Goal: Task Accomplishment & Management: Manage account settings

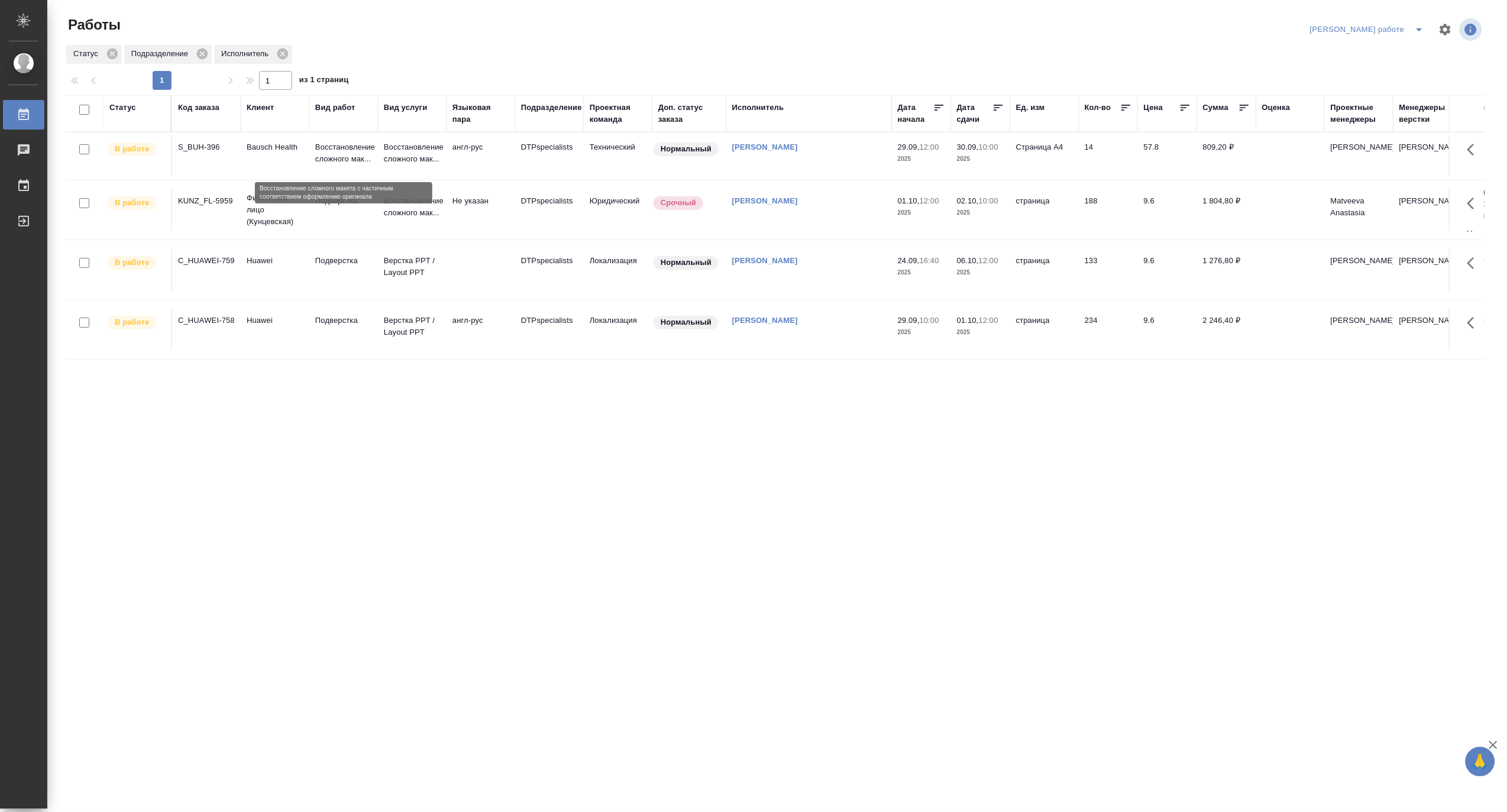
click at [340, 150] on p "Восстановление сложного мак..." at bounding box center [344, 153] width 57 height 24
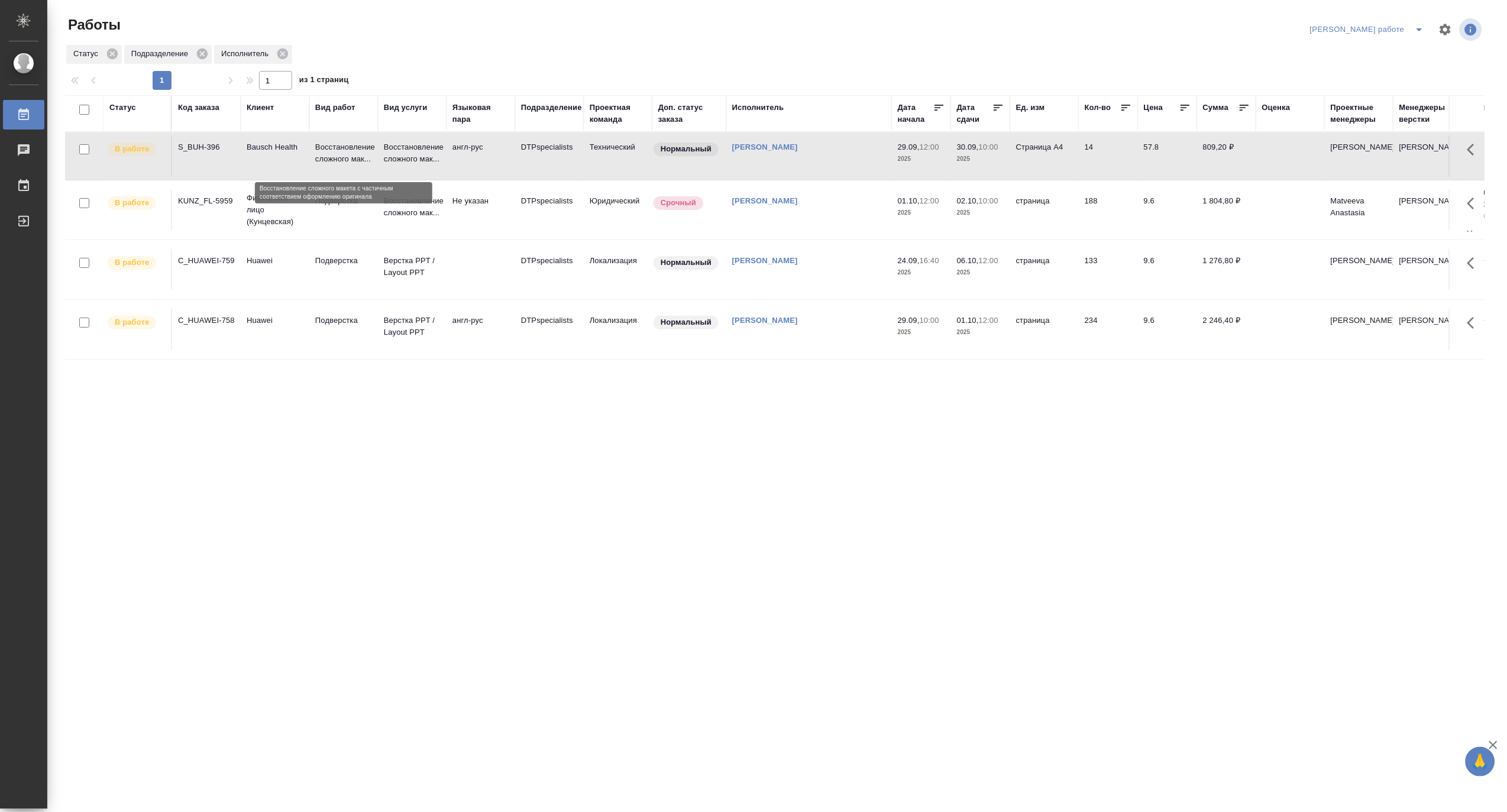
click at [340, 150] on p "Восстановление сложного мак..." at bounding box center [344, 153] width 57 height 24
click at [1423, 24] on icon "split button" at bounding box center [1420, 30] width 14 height 14
click at [1383, 74] on li "Матвеева_назначено" at bounding box center [1378, 72] width 107 height 19
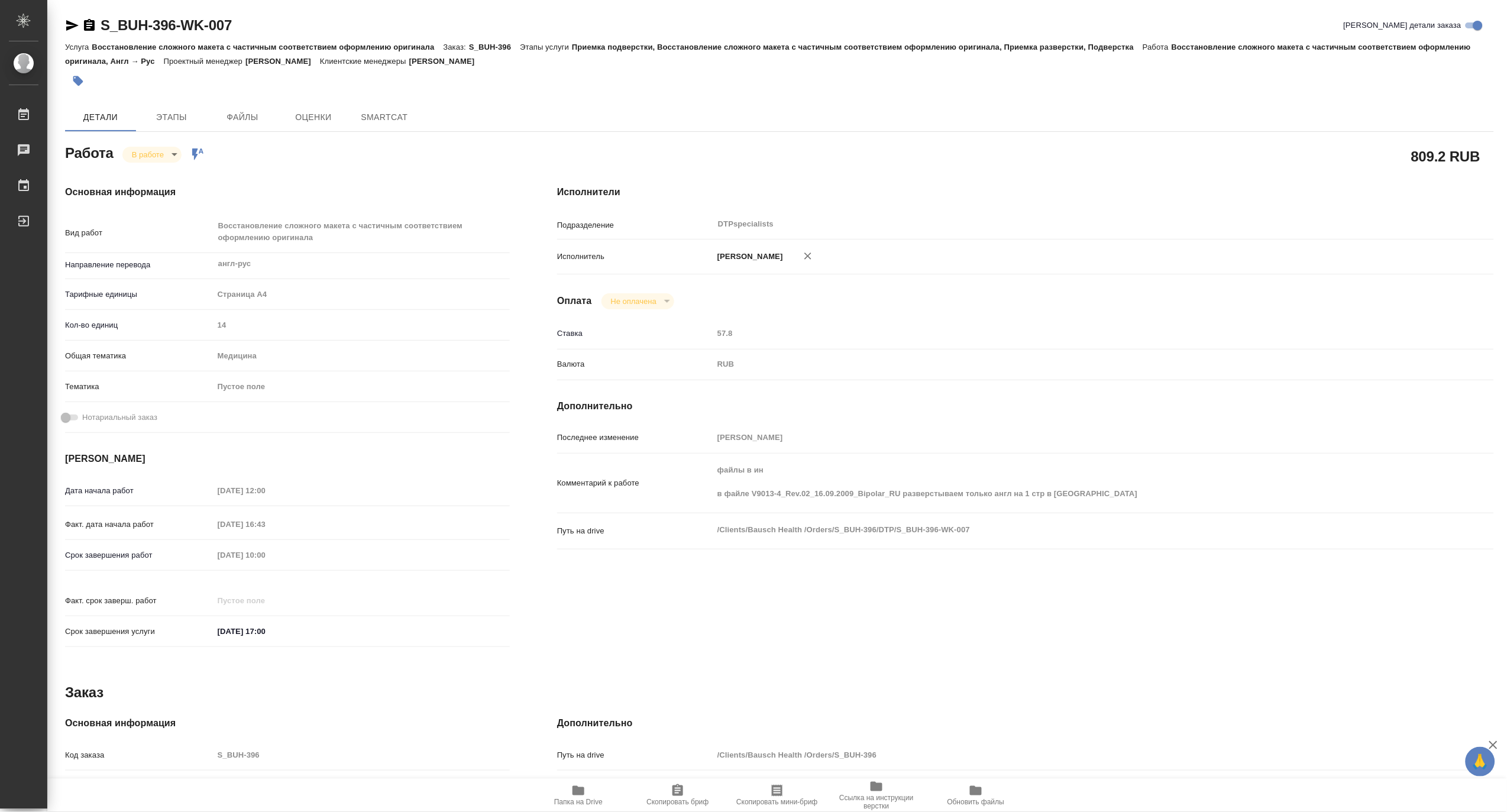
type textarea "x"
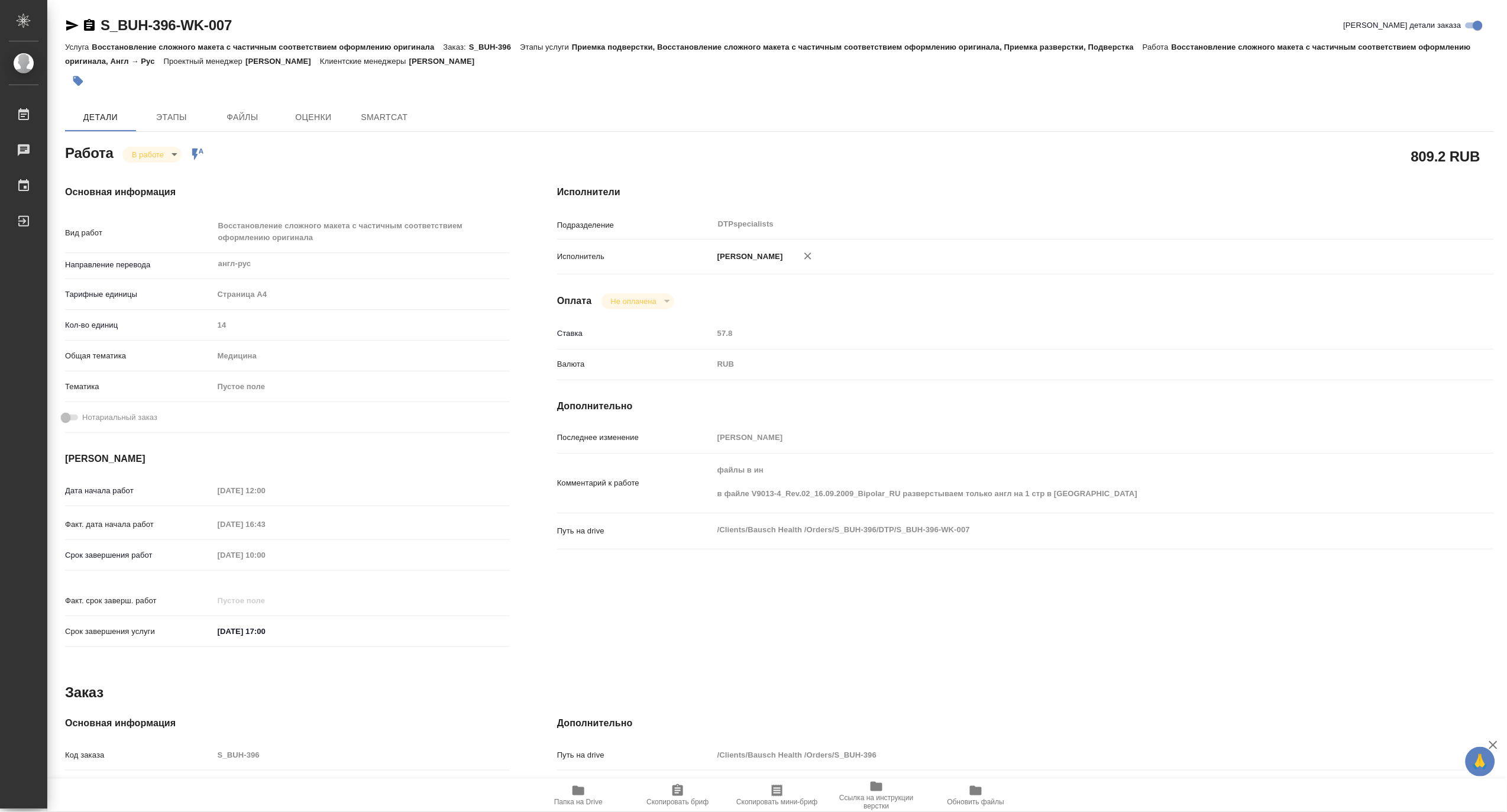
type textarea "x"
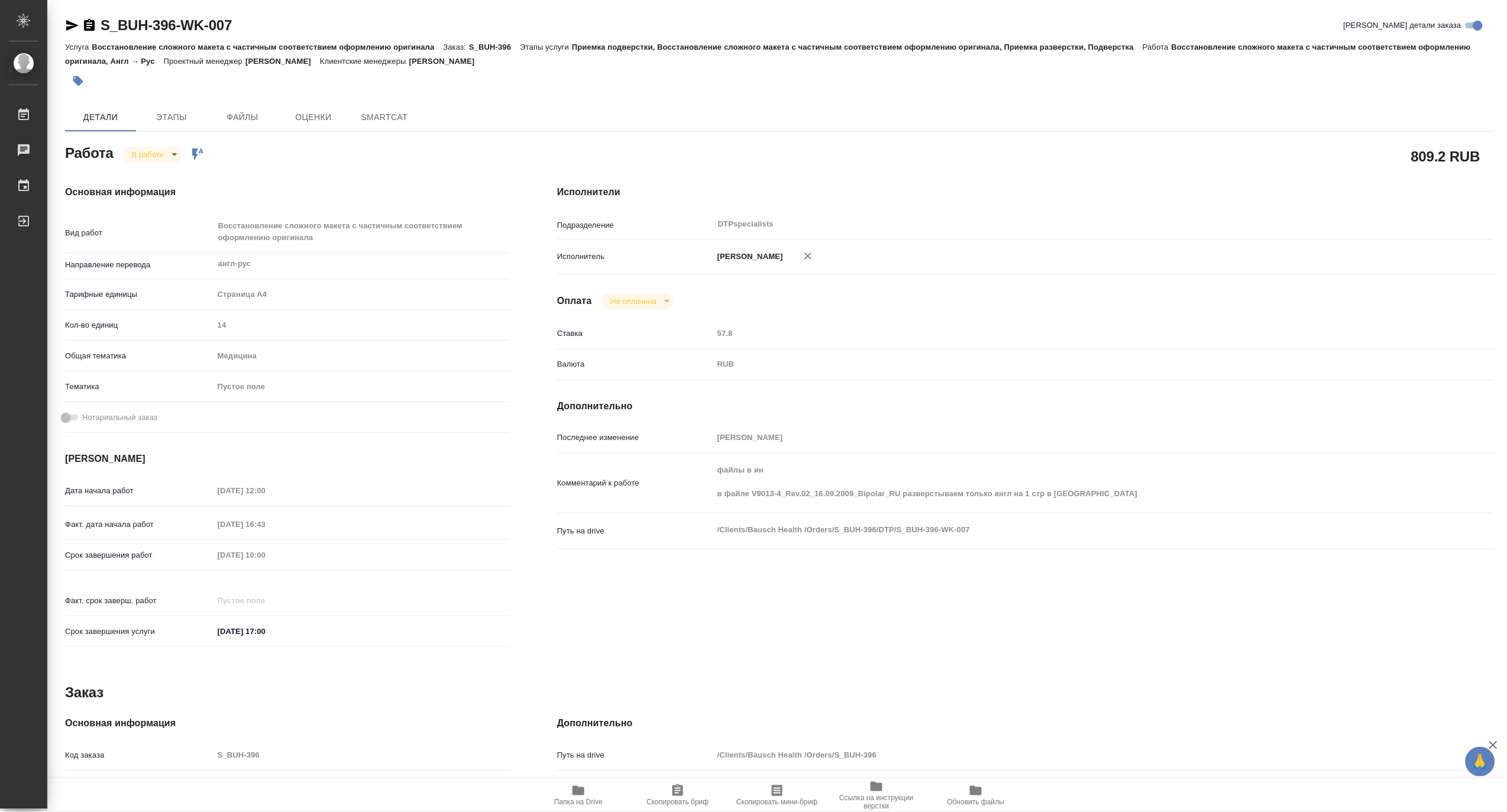
type textarea "x"
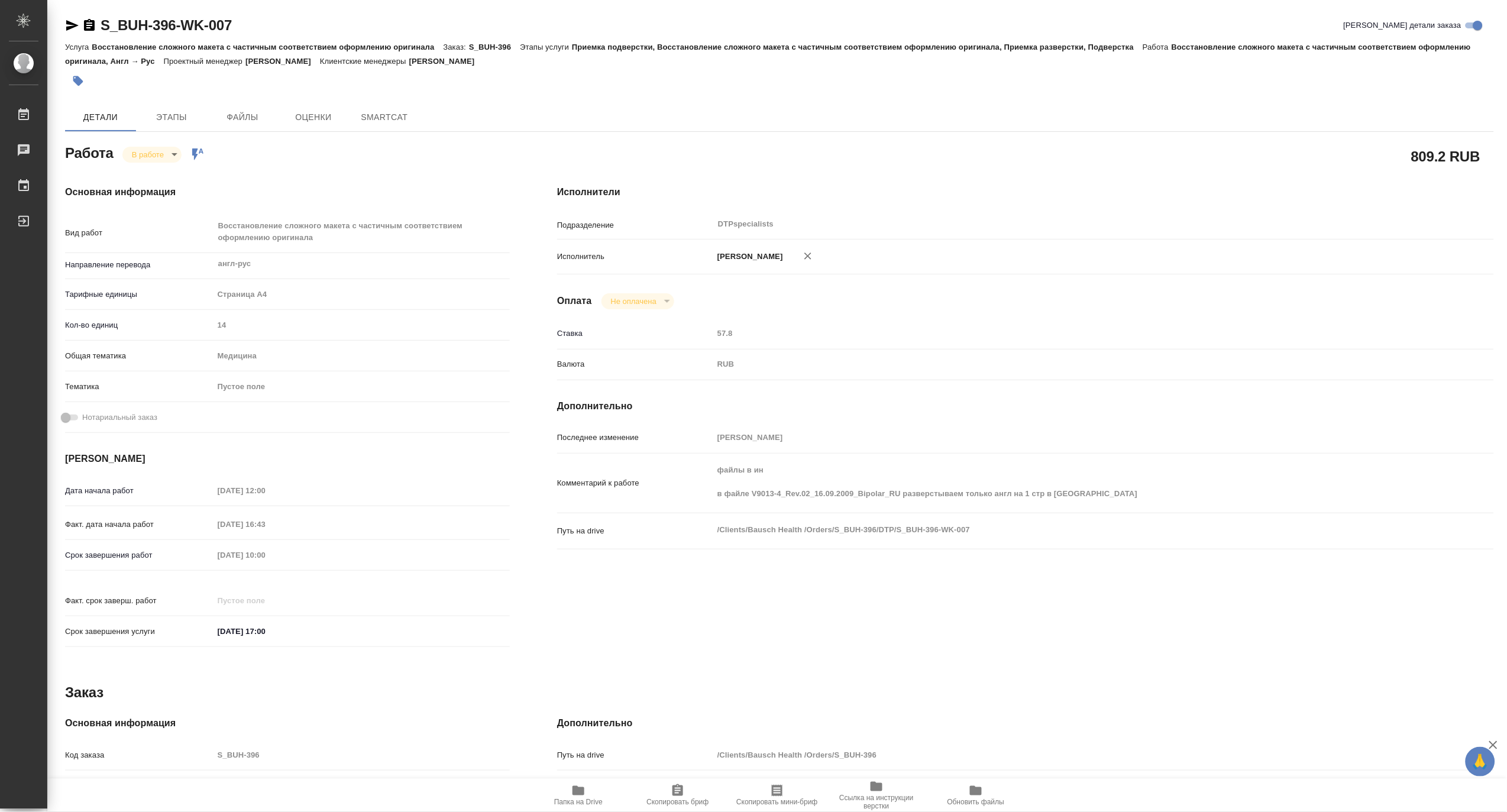
type textarea "x"
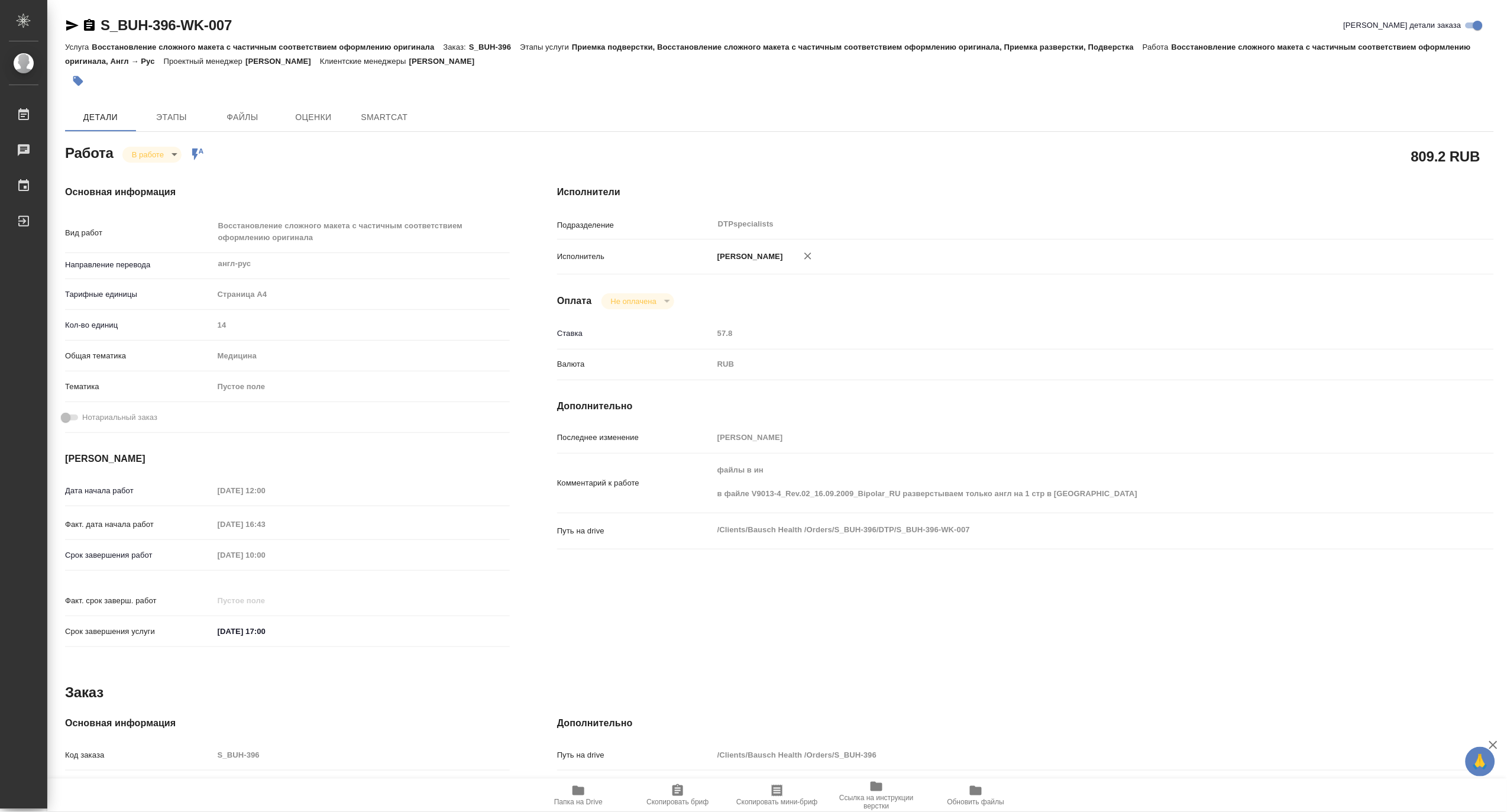
type textarea "x"
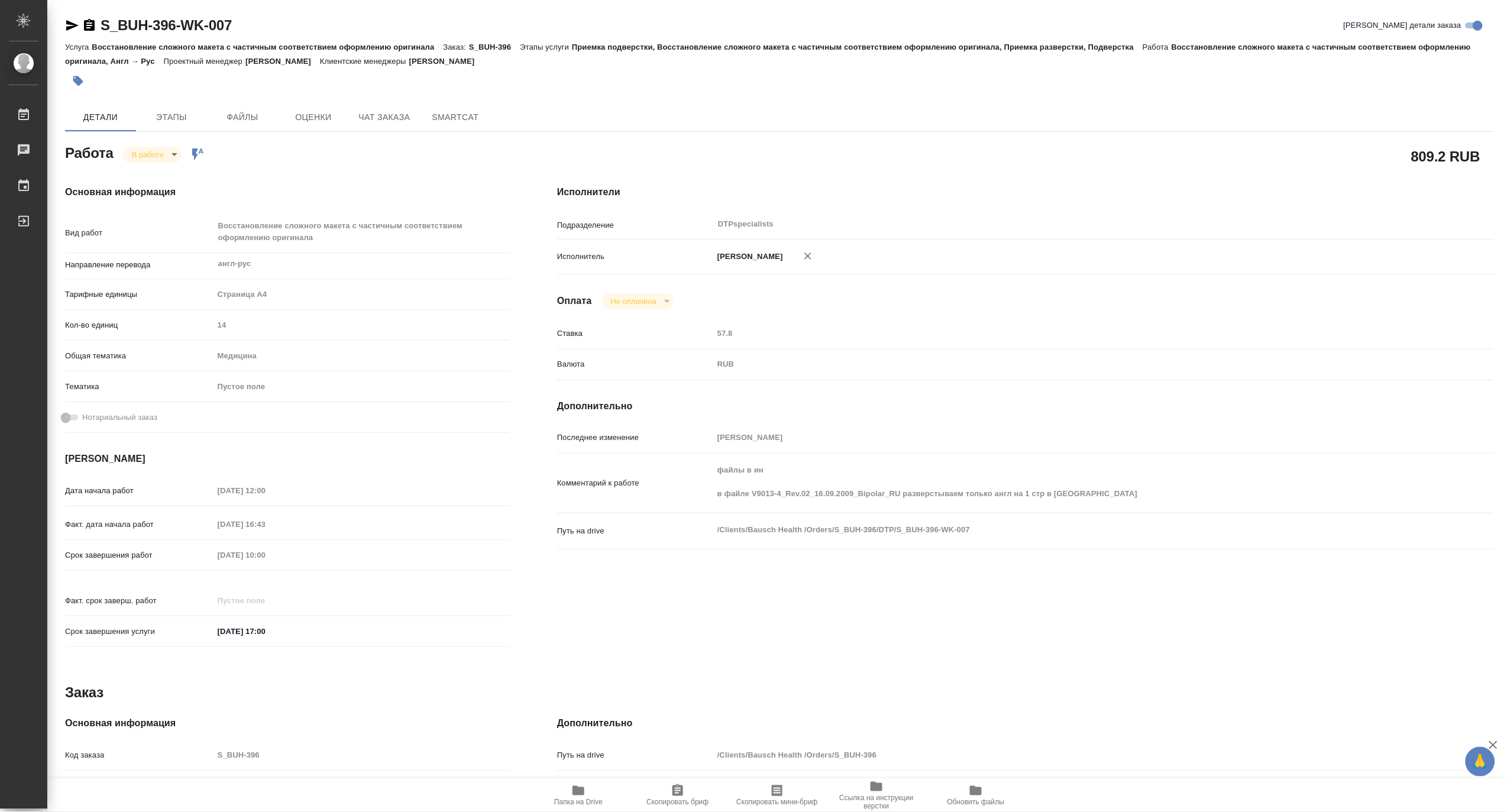
click at [69, 26] on icon "button" at bounding box center [72, 25] width 12 height 11
type textarea "x"
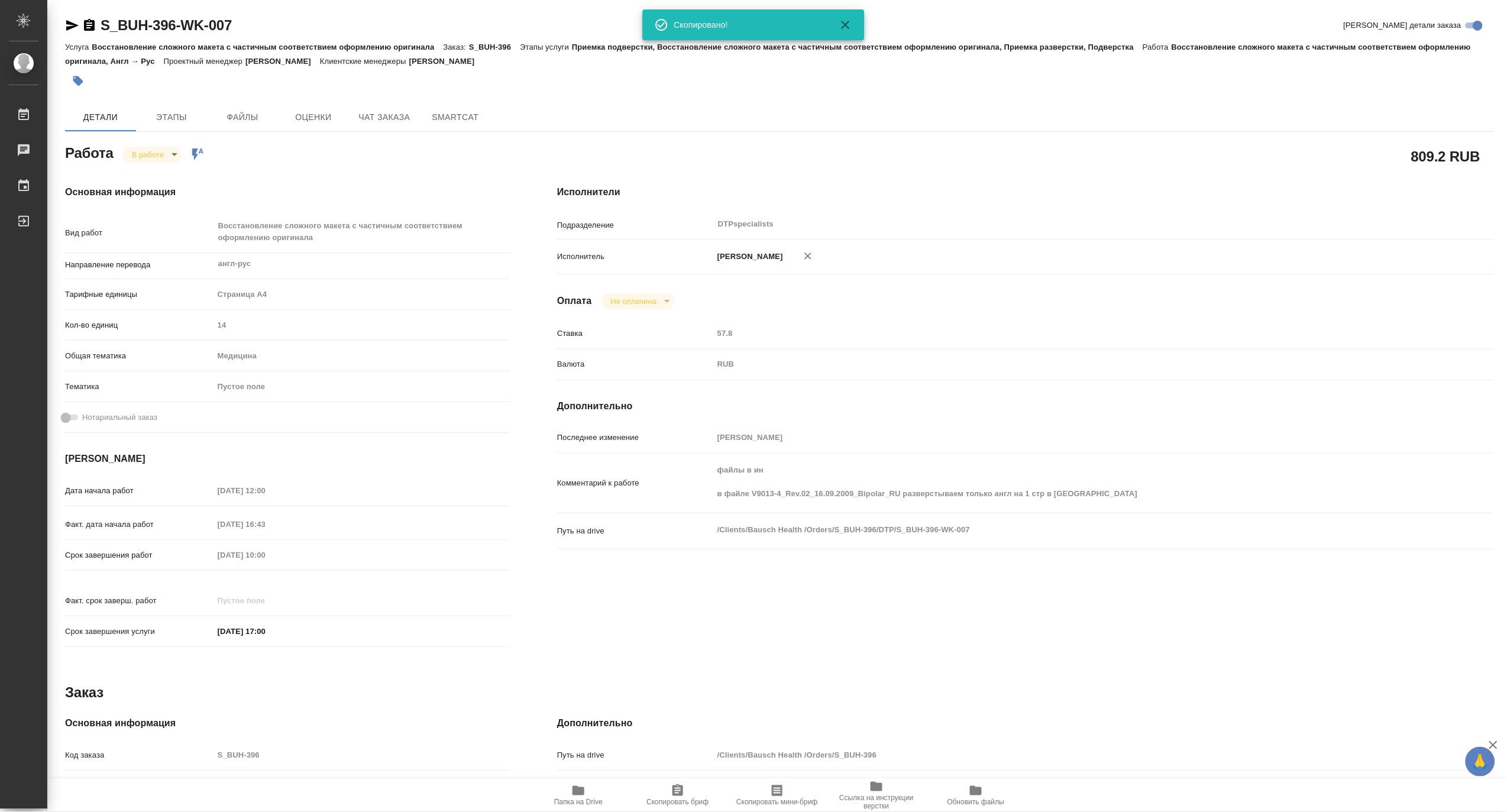
type textarea "x"
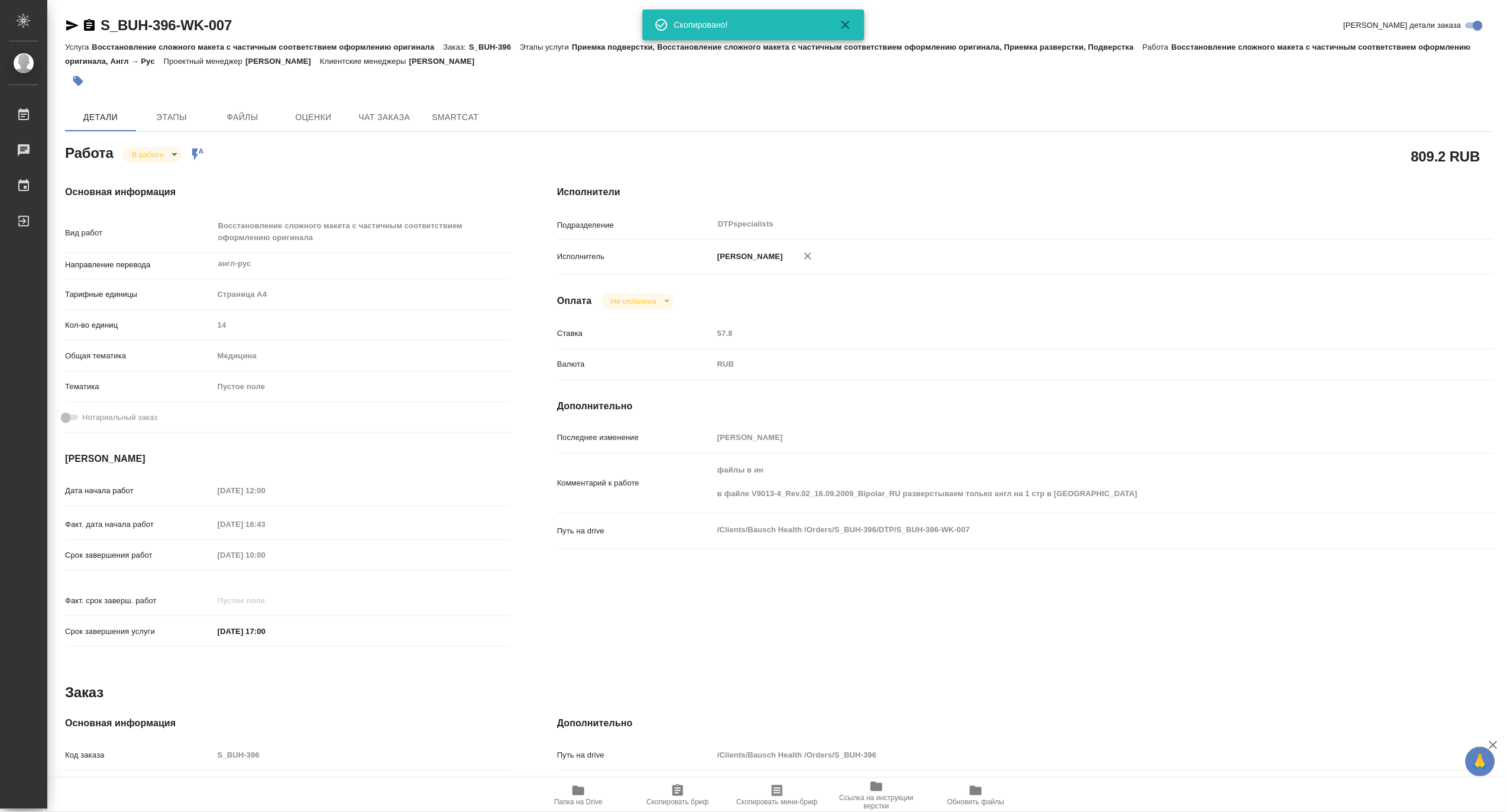
type textarea "x"
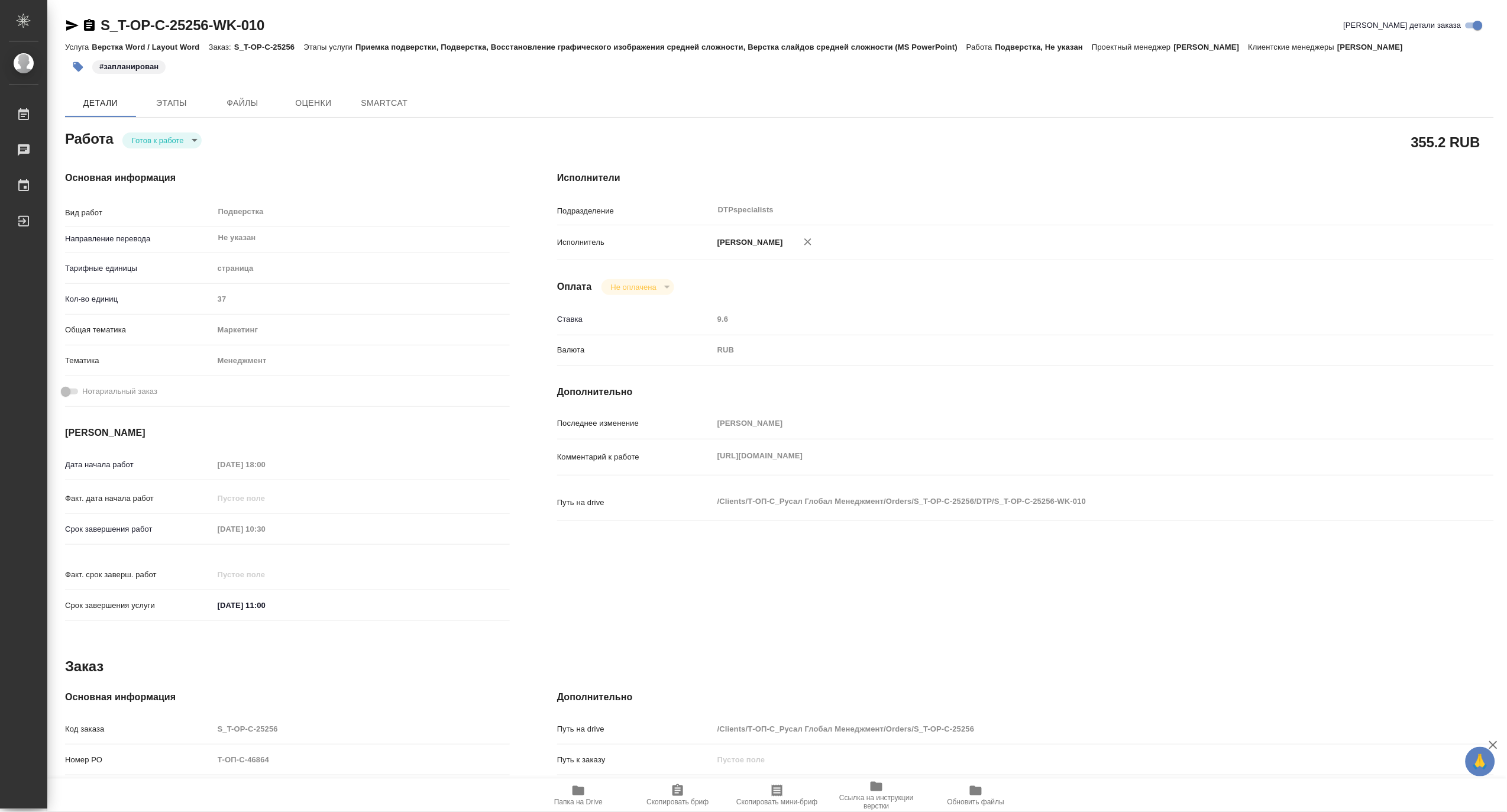
type textarea "x"
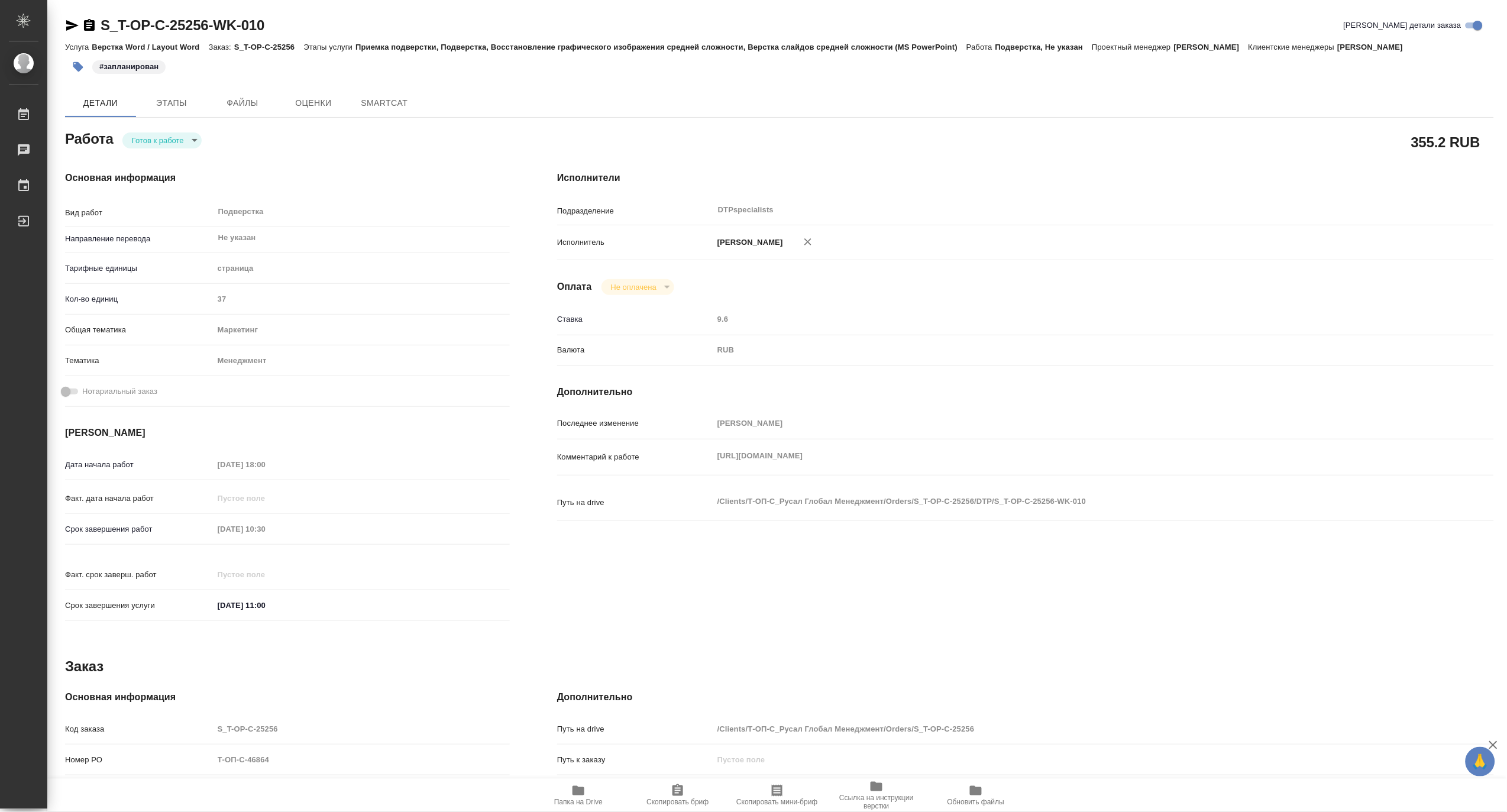
type textarea "x"
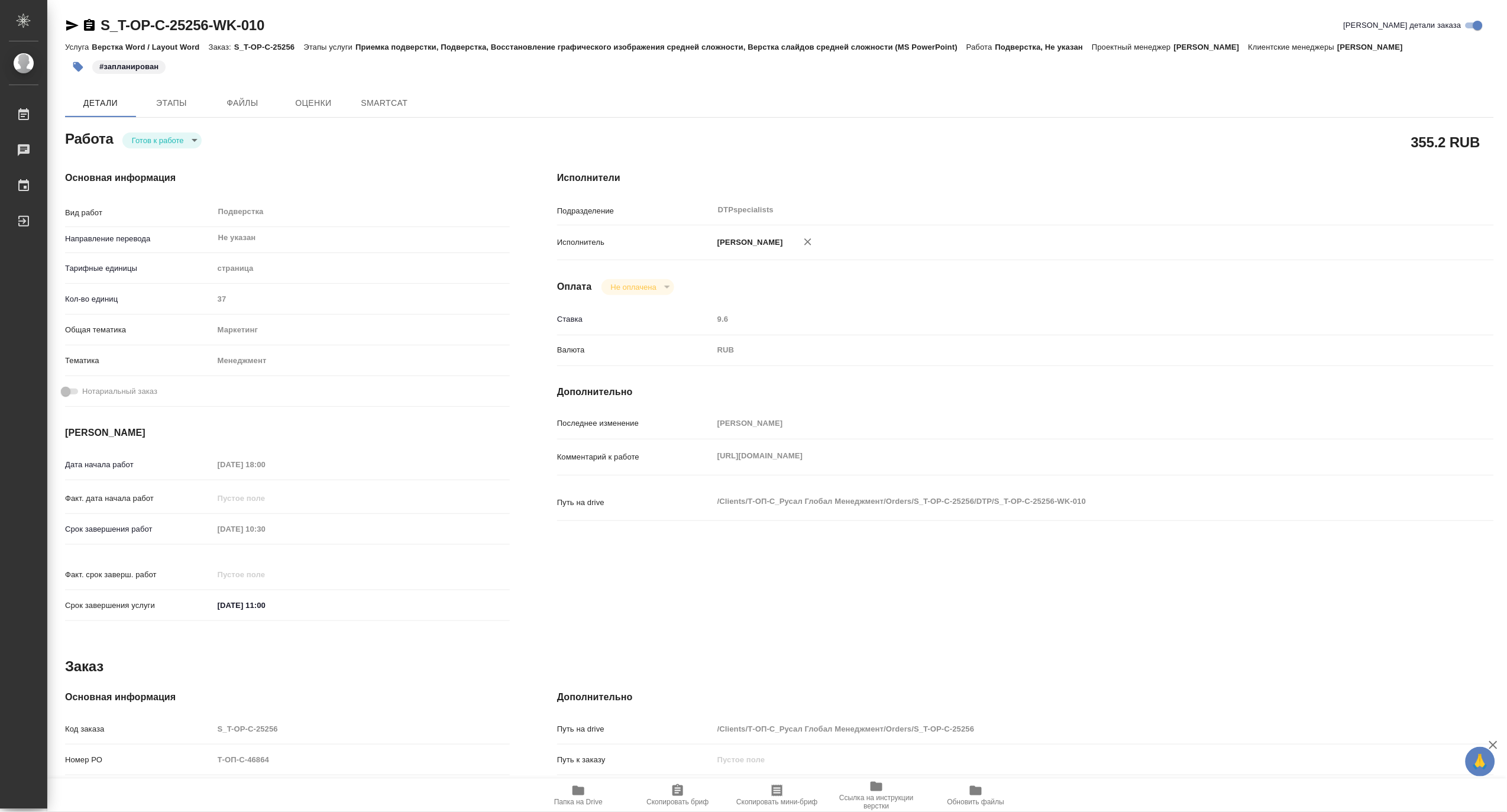
type textarea "x"
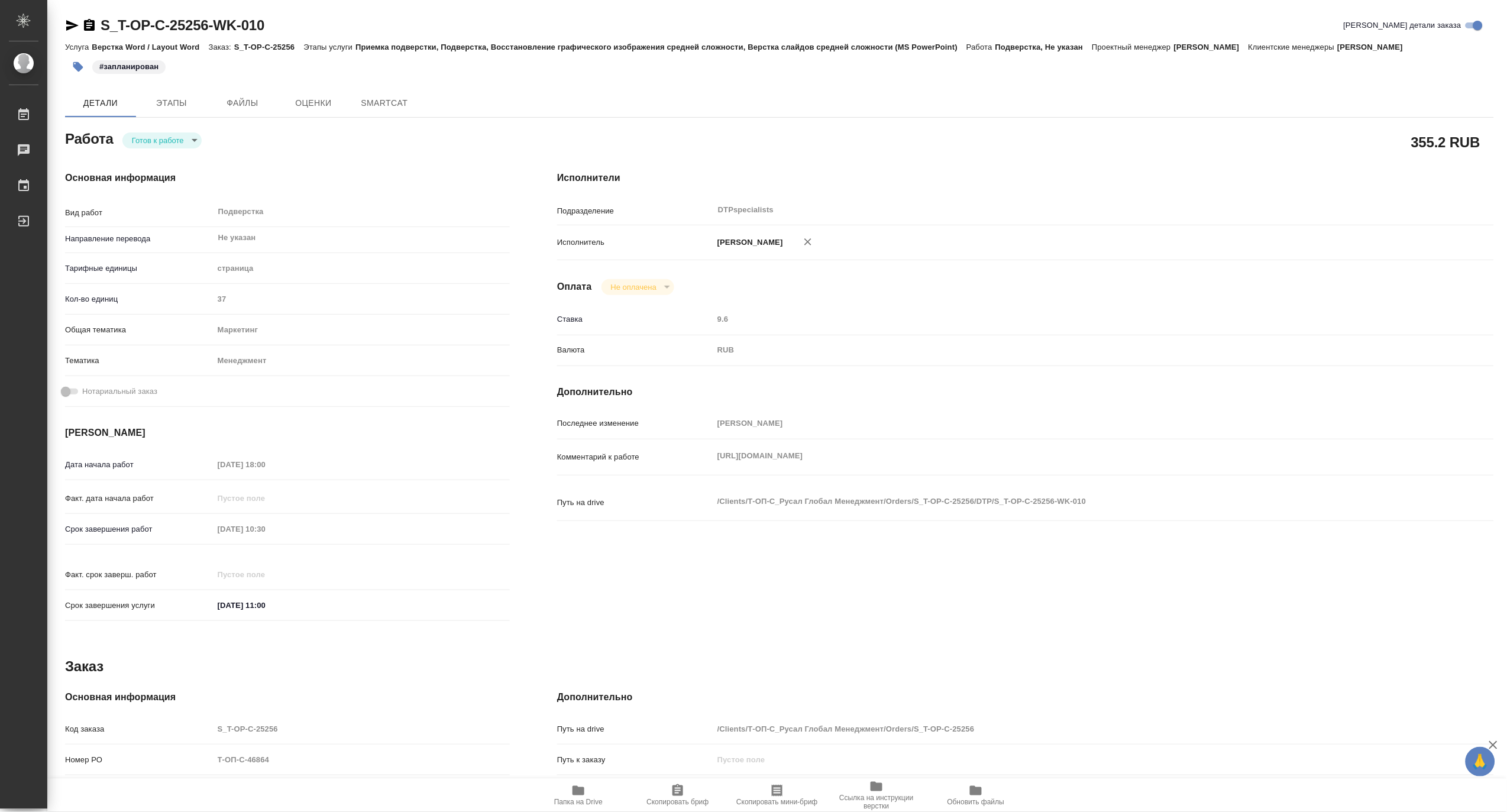
type textarea "x"
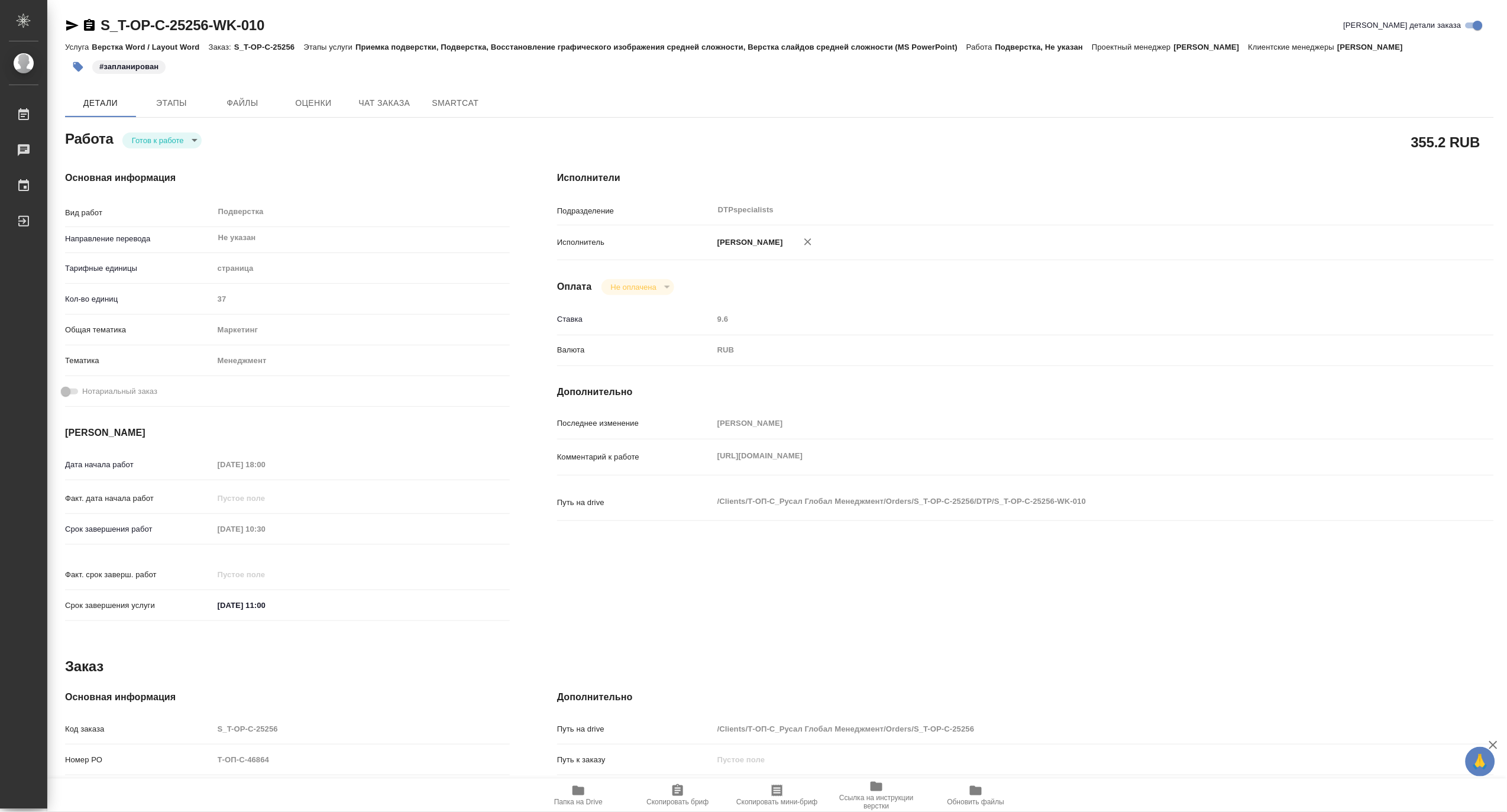
type textarea "x"
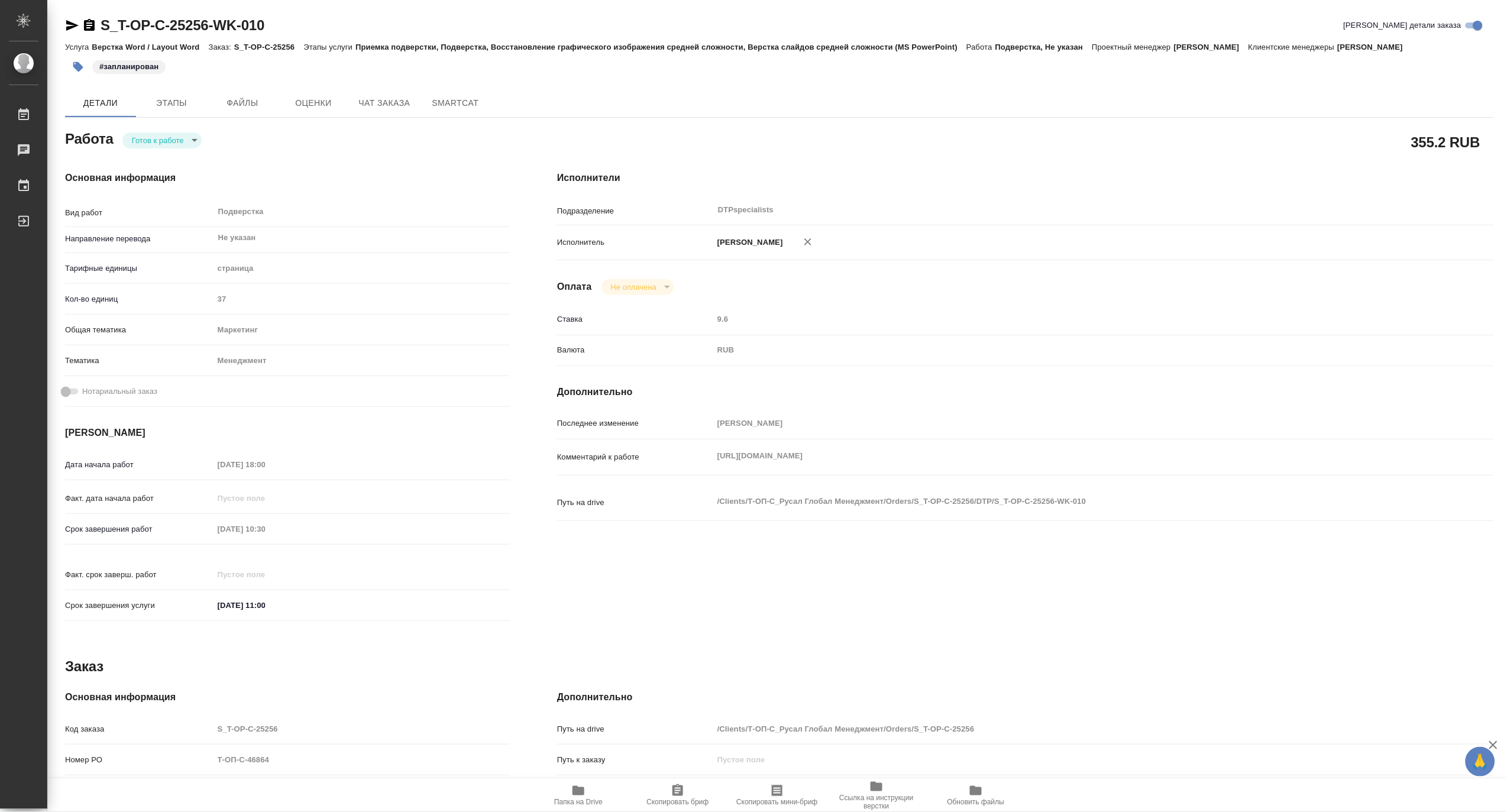
type textarea "x"
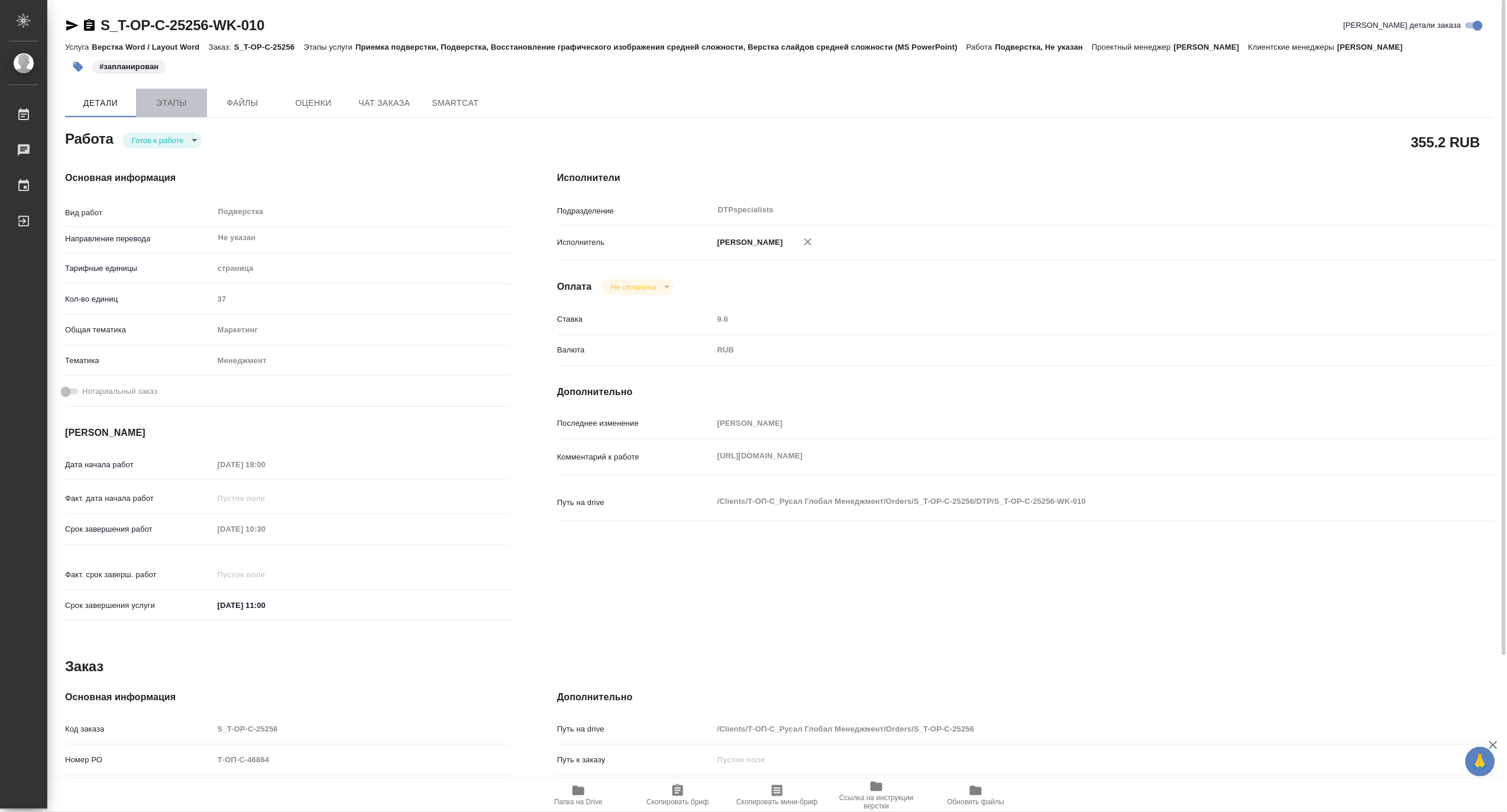
click at [171, 104] on span "Этапы" at bounding box center [171, 103] width 57 height 15
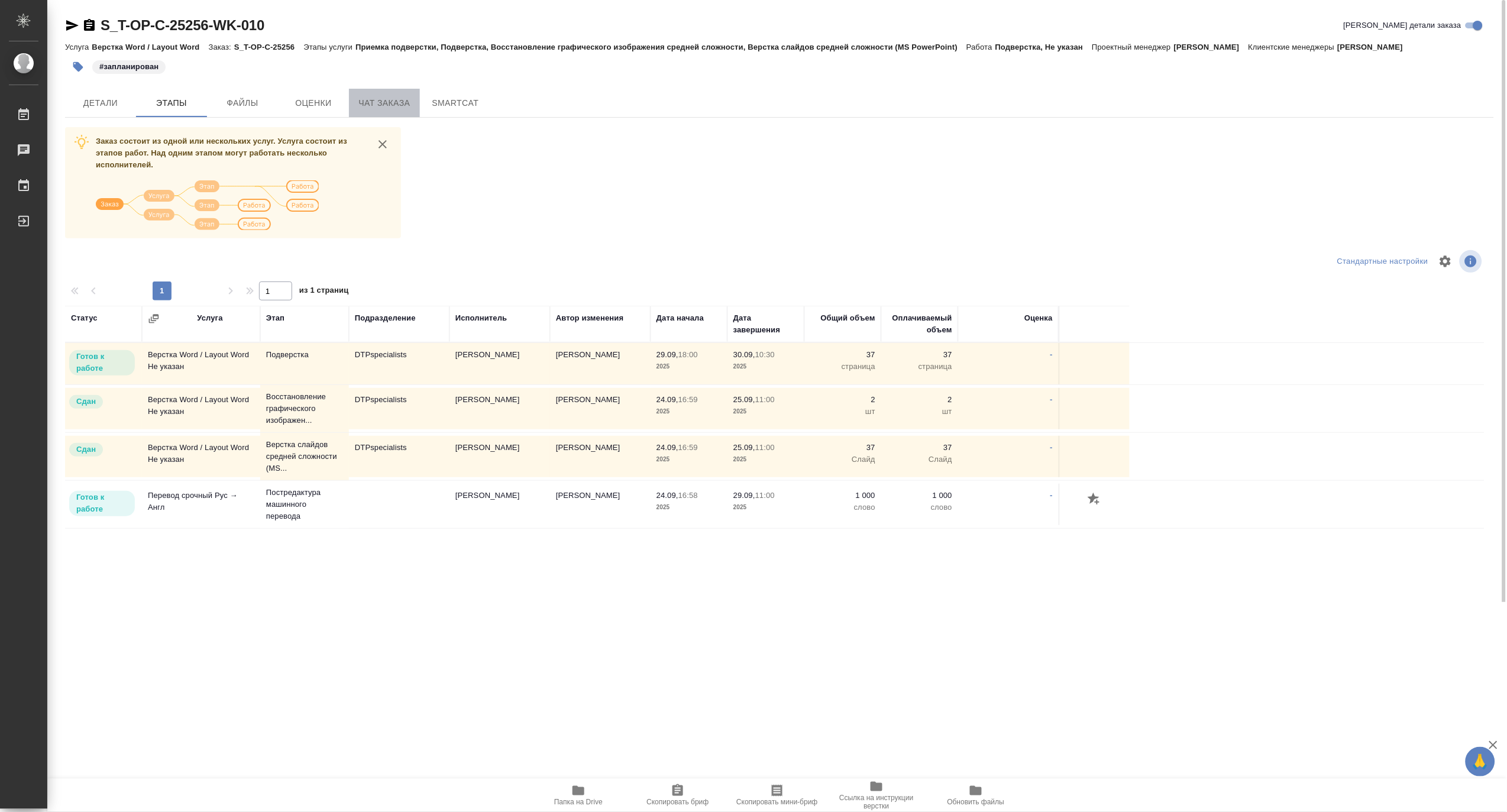
click at [382, 107] on span "Чат заказа" at bounding box center [384, 103] width 57 height 15
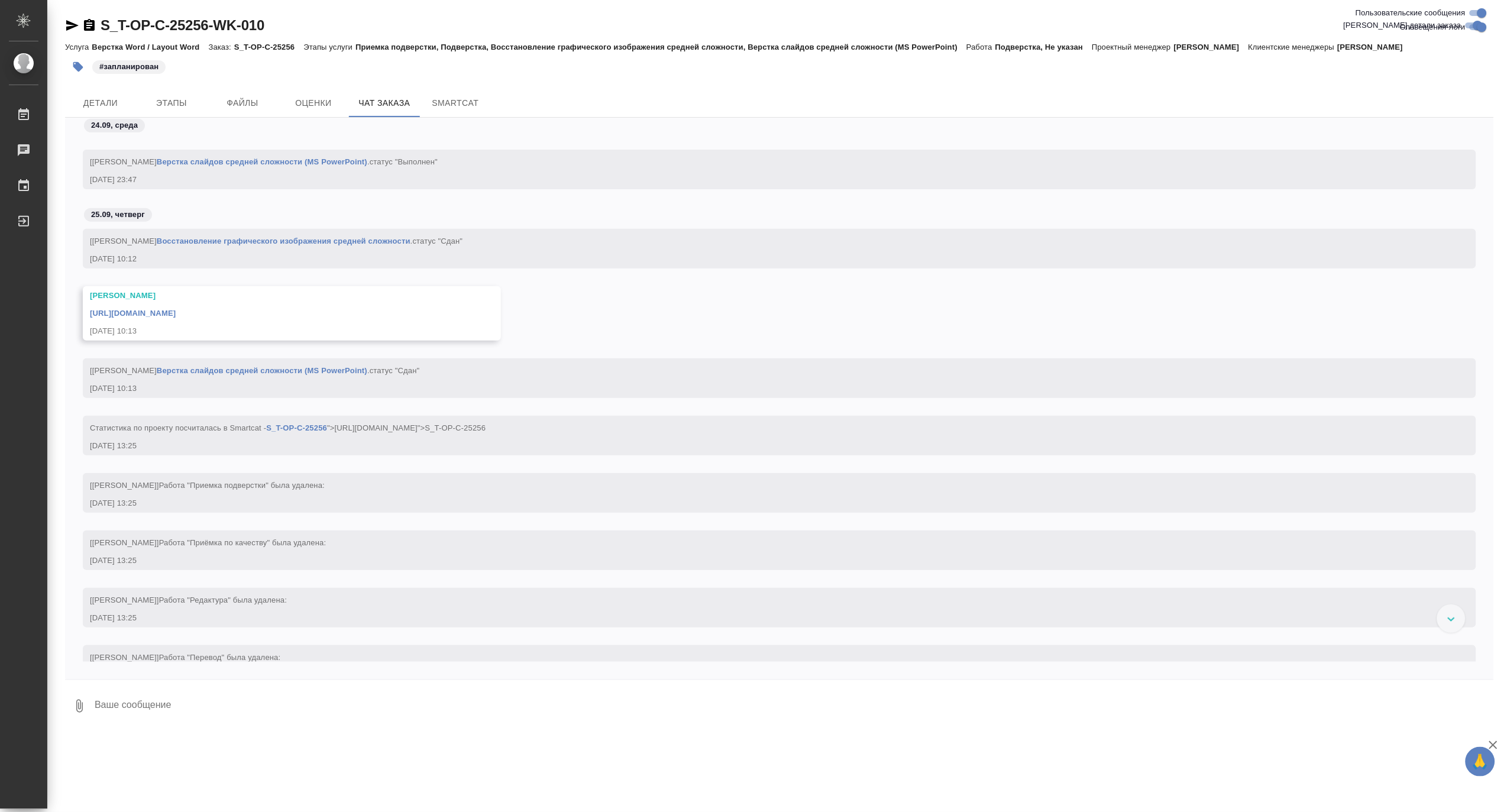
scroll to position [5435, 0]
click at [101, 97] on span "Детали" at bounding box center [100, 103] width 57 height 15
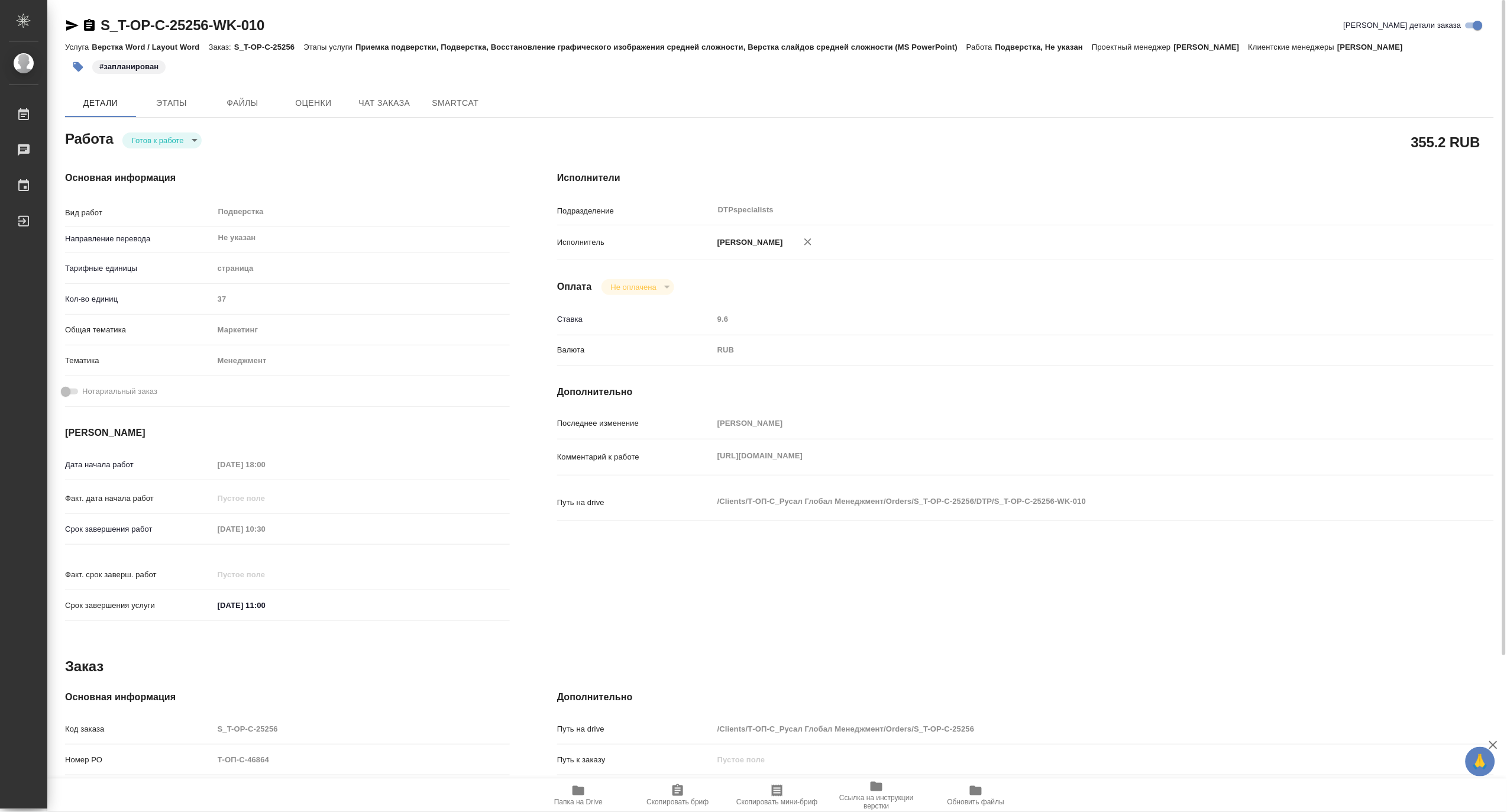
type textarea "x"
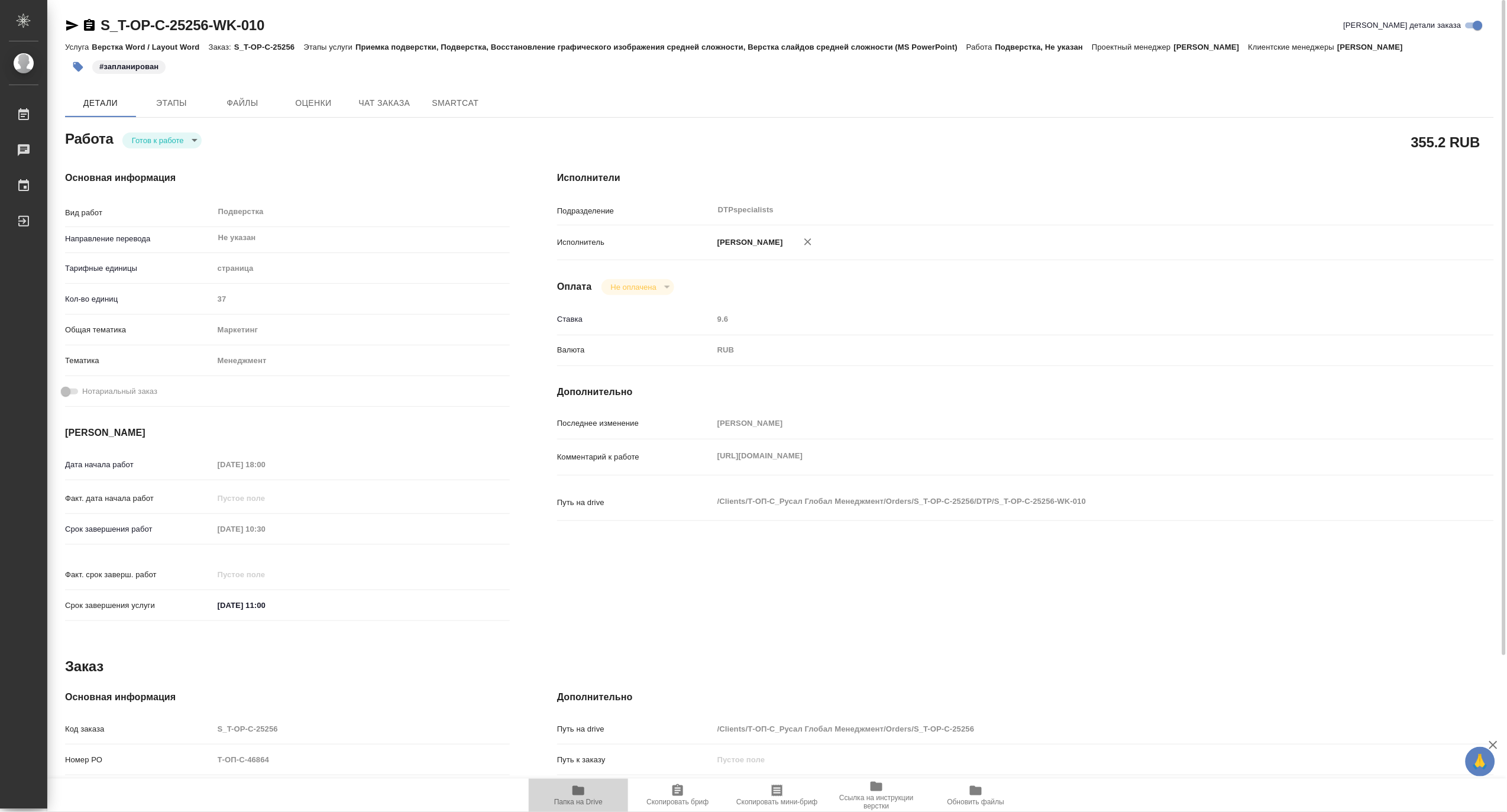
click at [578, 798] on span "Папка на Drive" at bounding box center [578, 801] width 48 height 8
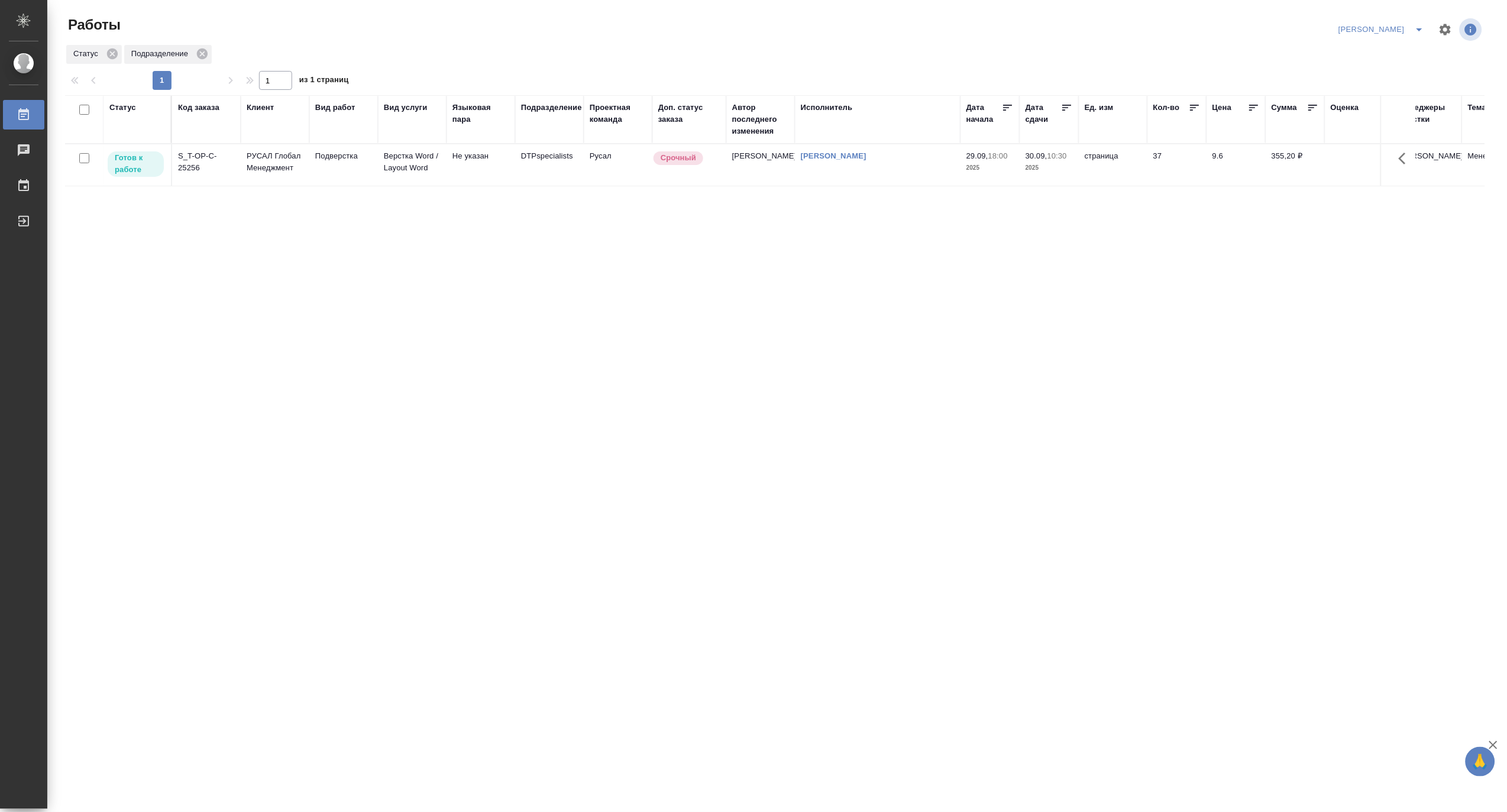
click at [1425, 23] on icon "split button" at bounding box center [1420, 30] width 14 height 14
click at [1351, 90] on li "Ждемс" at bounding box center [1375, 91] width 113 height 19
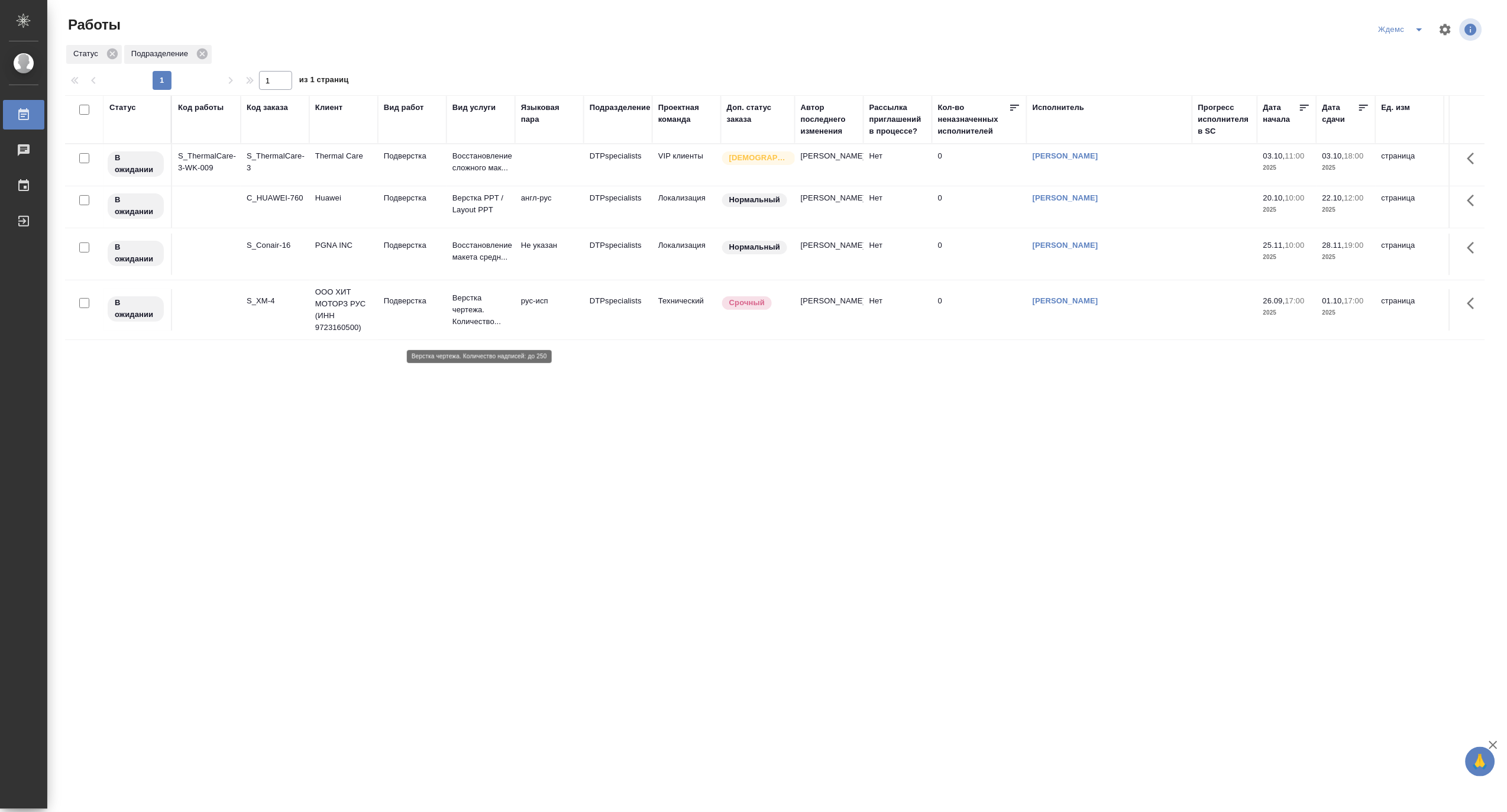
click at [474, 314] on p "Верстка чертежа. Количество..." at bounding box center [481, 309] width 57 height 35
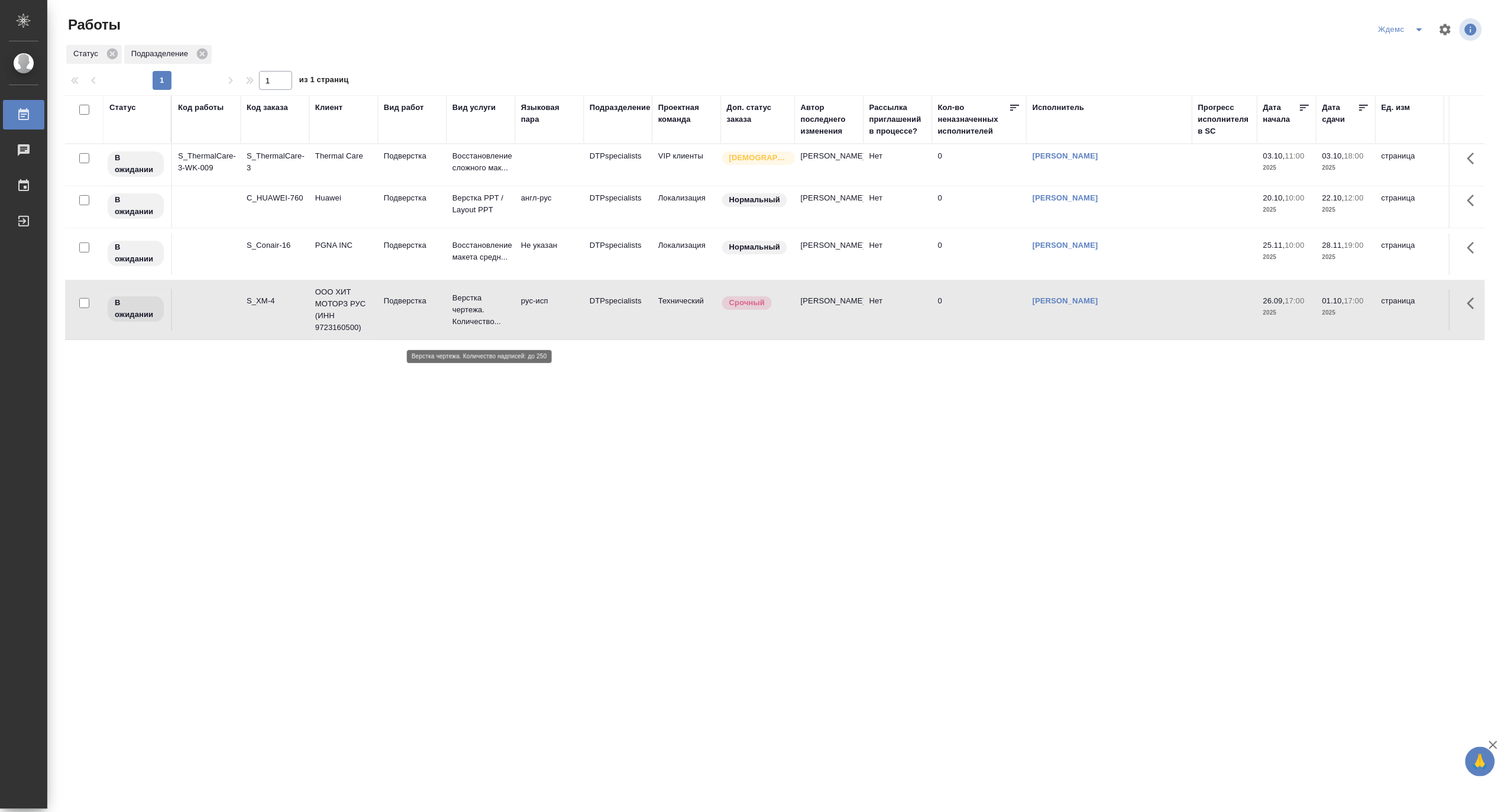
click at [474, 314] on p "Верстка чертежа. Количество..." at bounding box center [481, 309] width 57 height 35
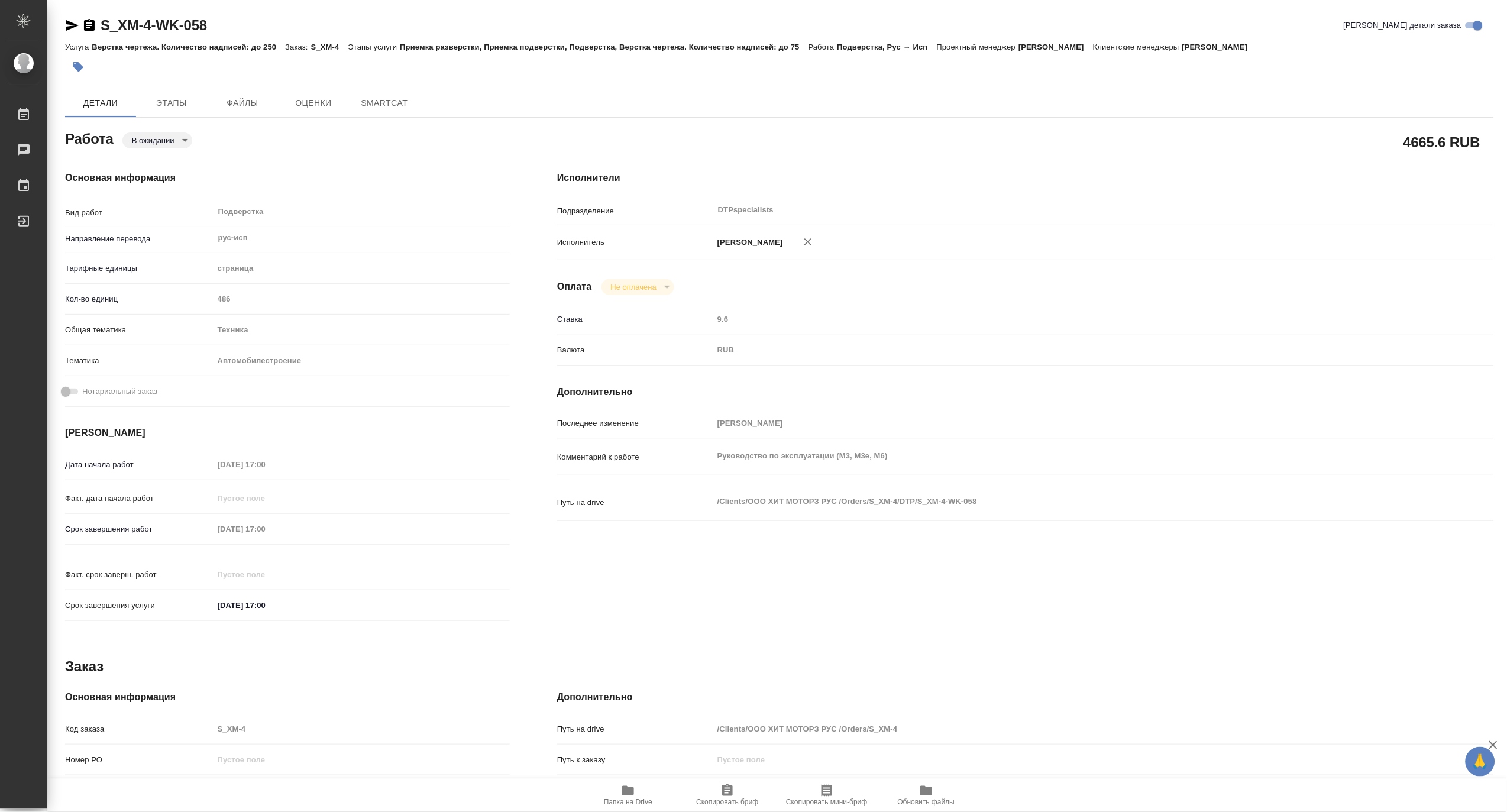
type textarea "x"
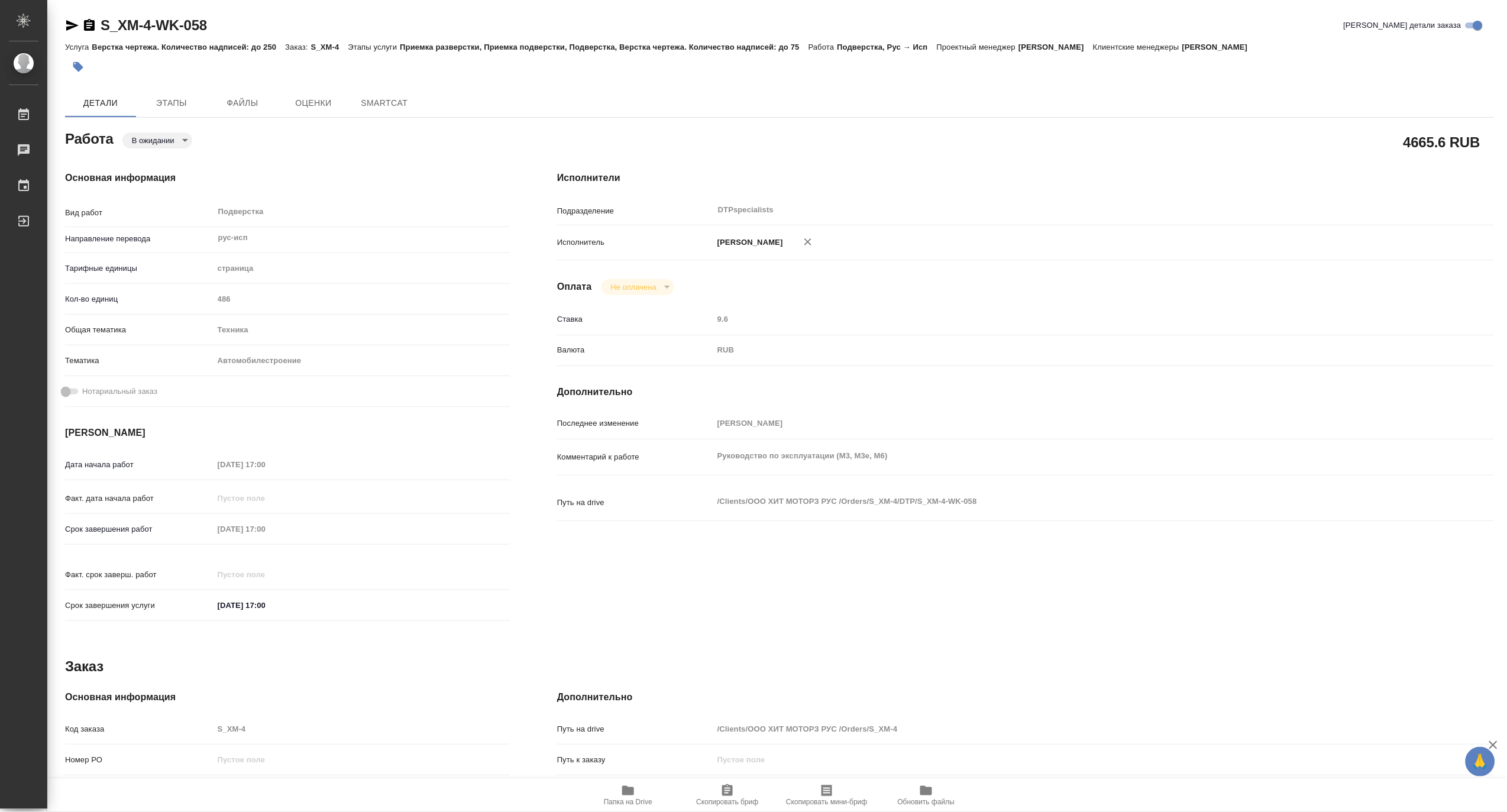
type textarea "x"
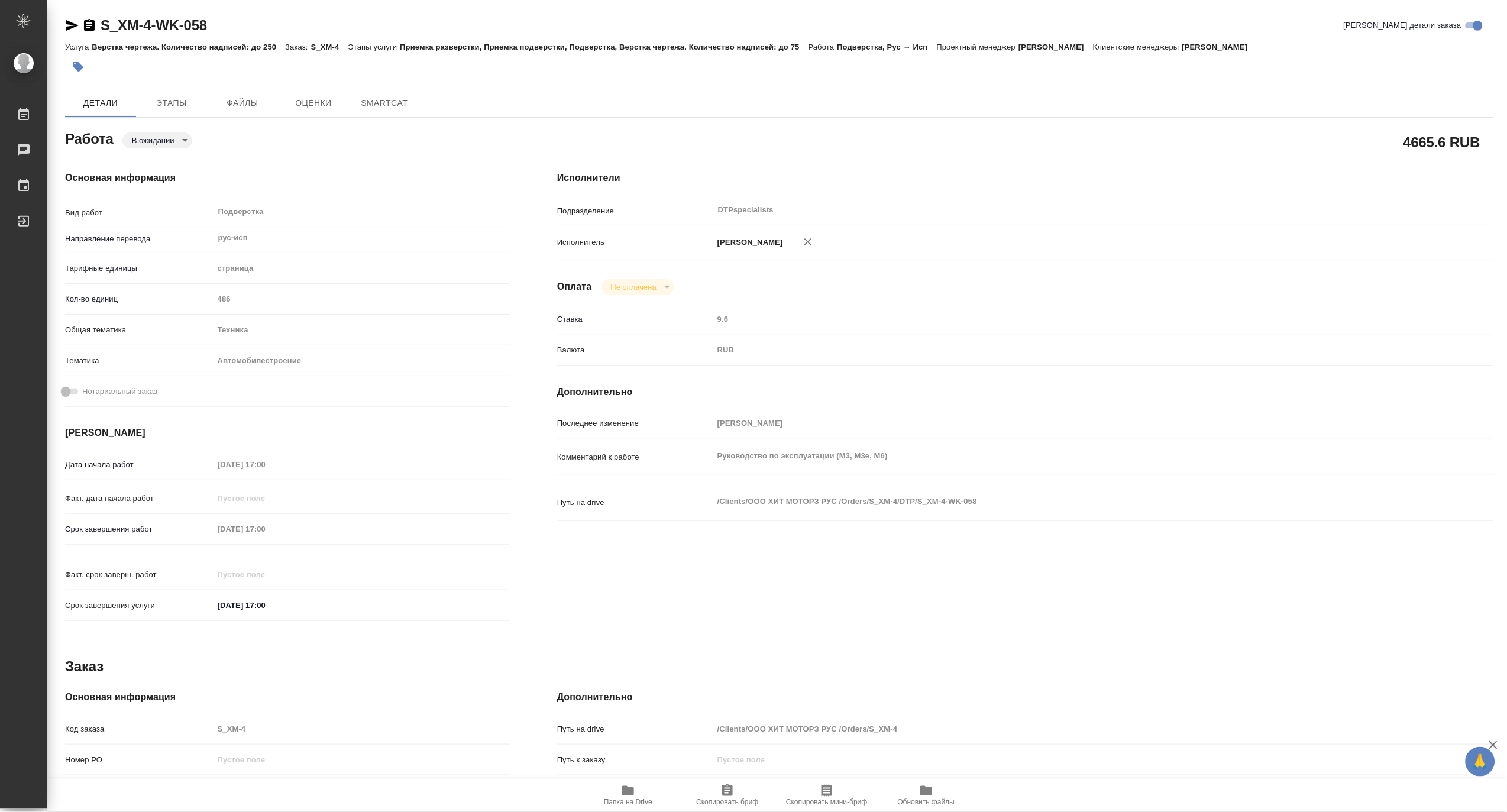
type textarea "x"
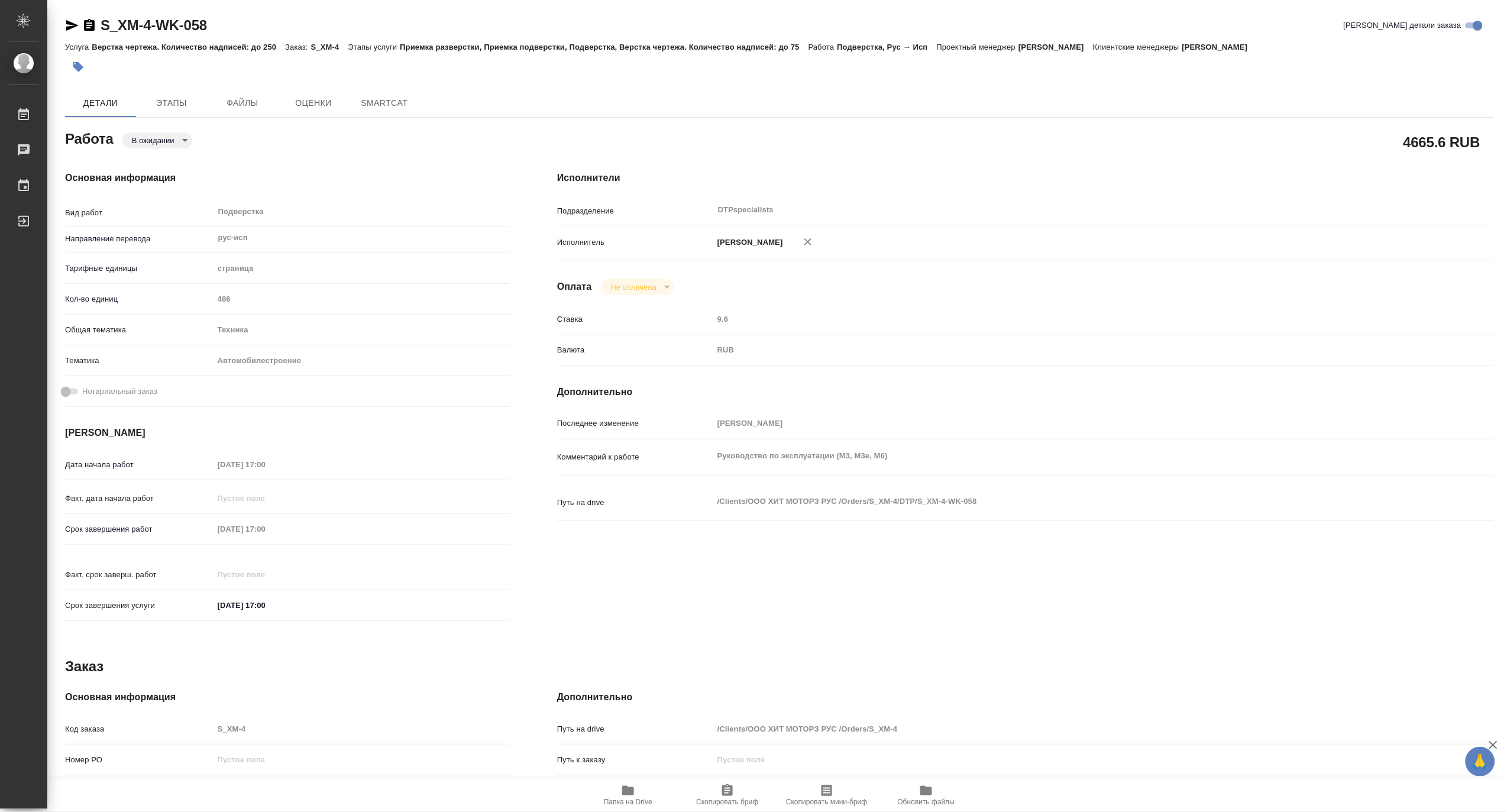
type textarea "x"
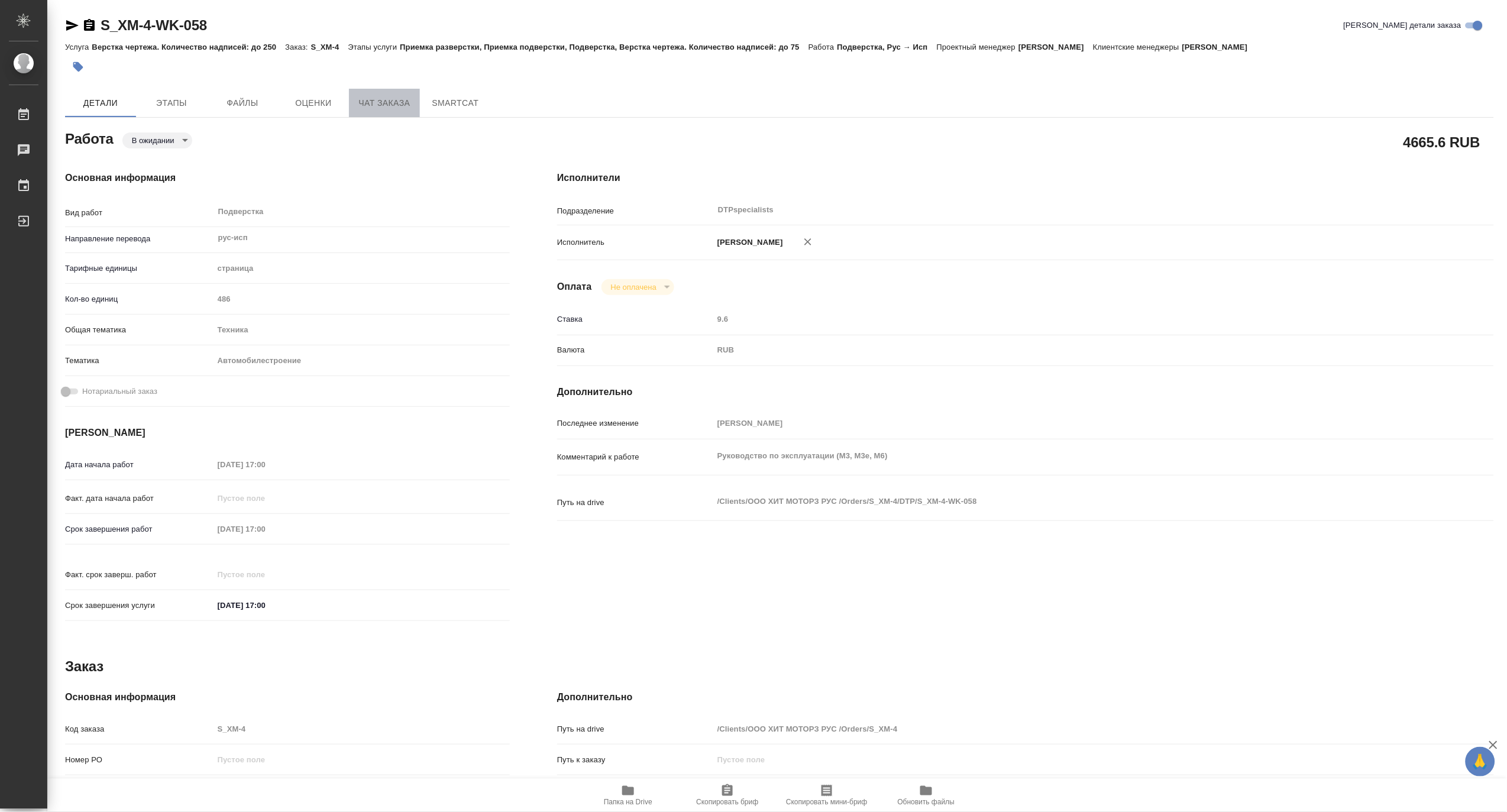
click at [365, 104] on span "Чат заказа" at bounding box center [384, 103] width 57 height 15
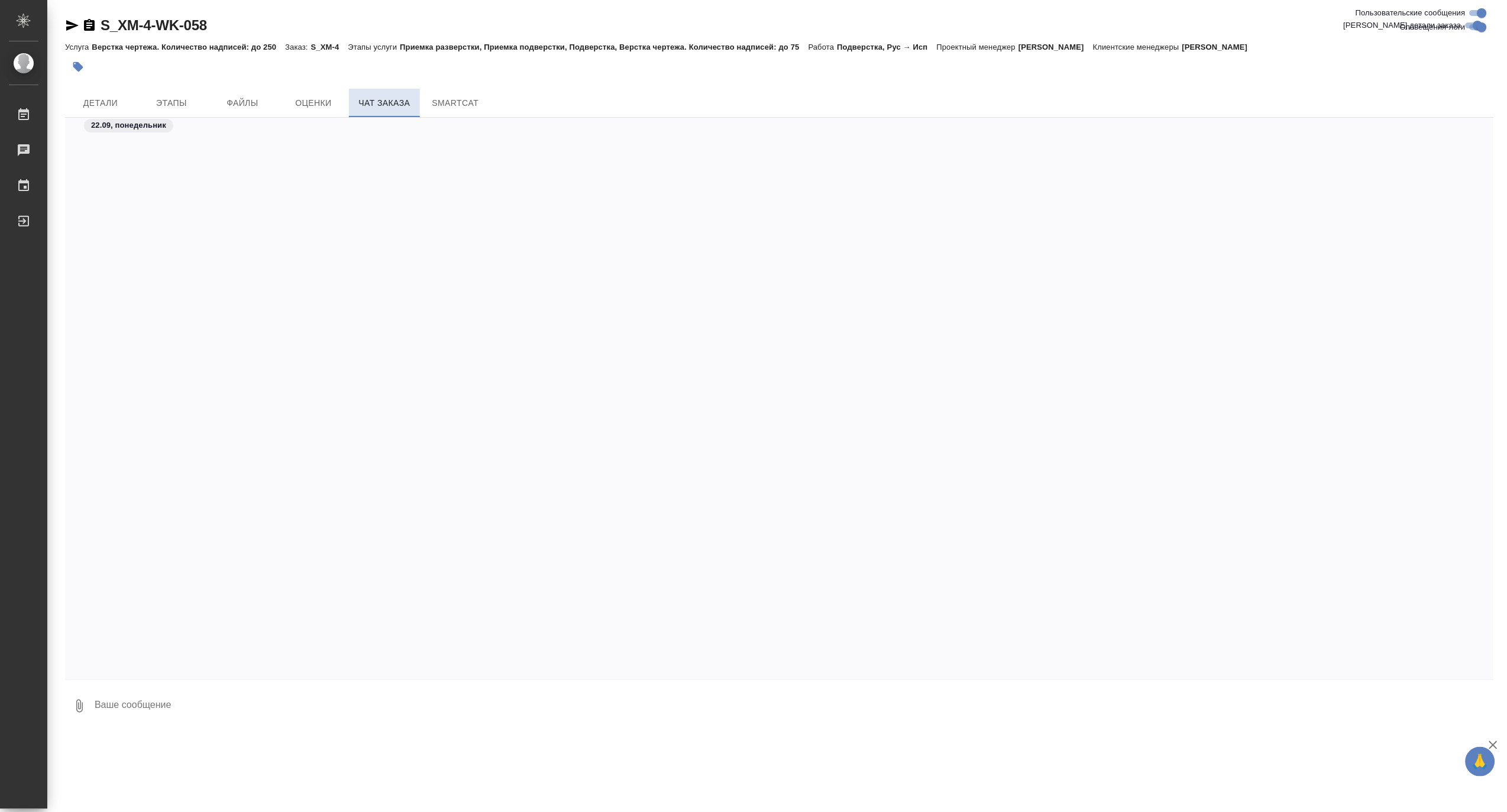
scroll to position [95926, 0]
